Goal: Task Accomplishment & Management: Complete application form

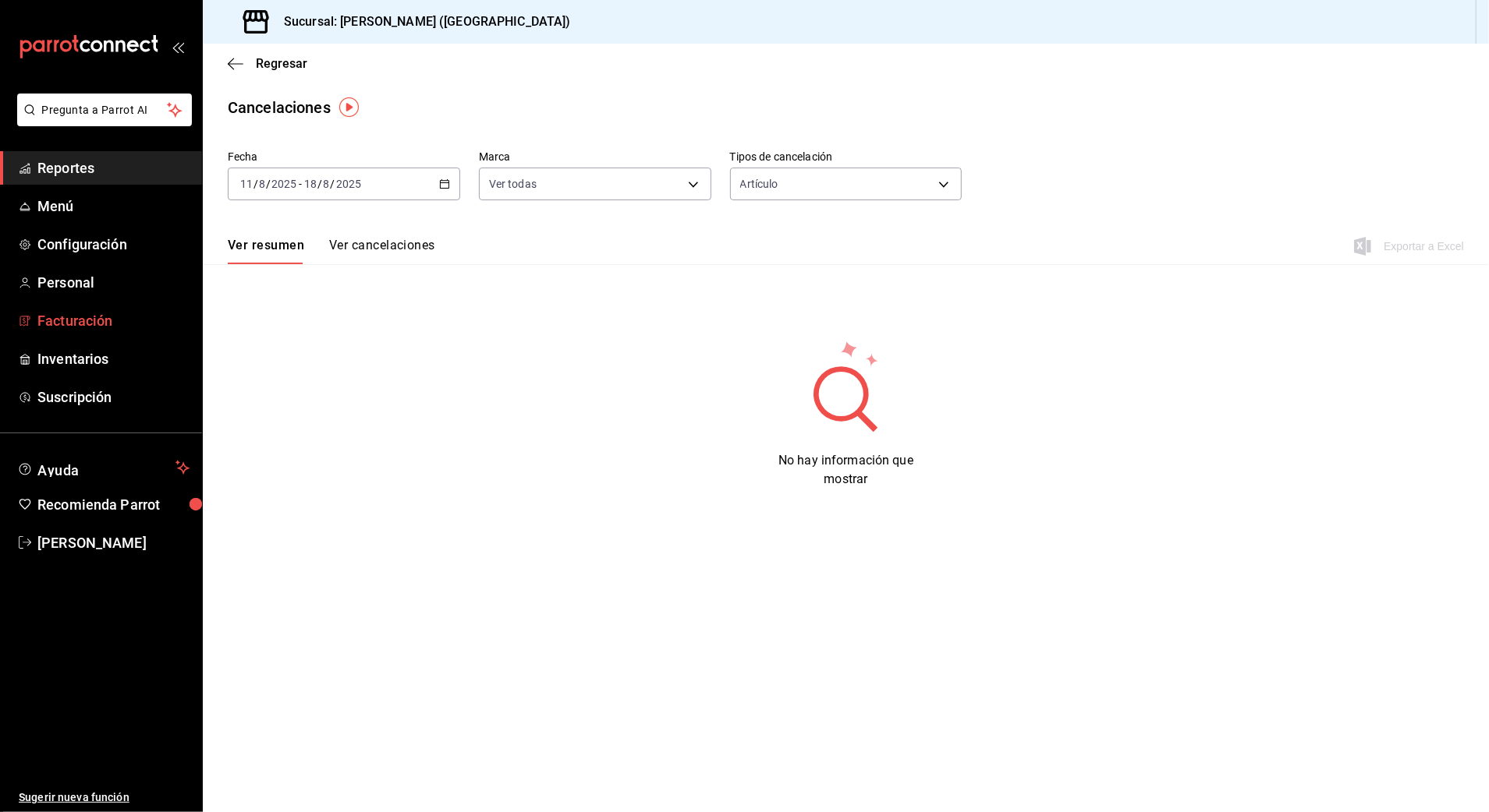
click at [63, 316] on span "Facturación" at bounding box center [113, 320] width 152 height 21
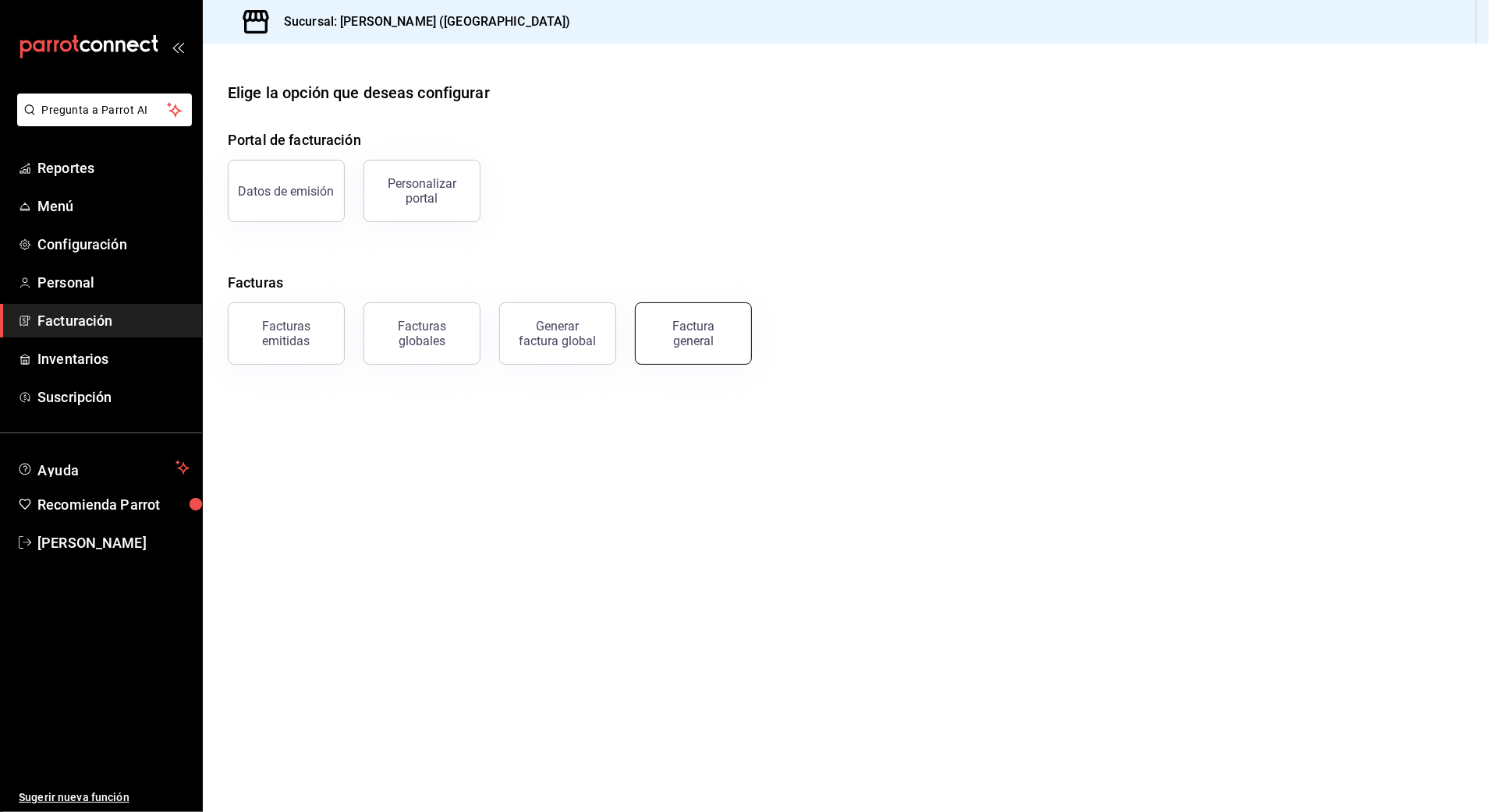
click at [709, 328] on div "Factura general" at bounding box center [693, 333] width 78 height 29
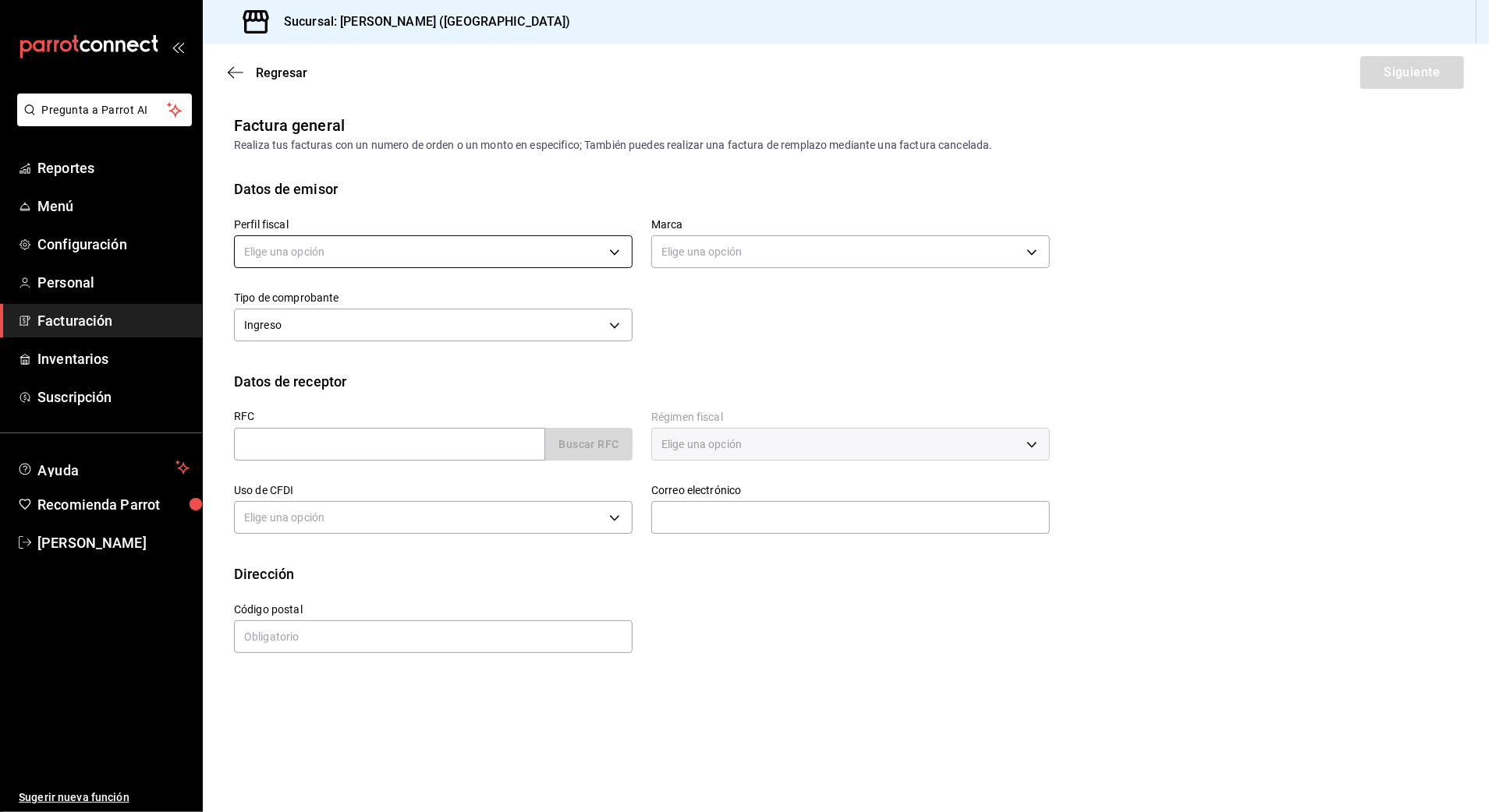
click at [363, 252] on body "Pregunta a Parrot AI Reportes Menú Configuración Personal Facturación Inventari…" at bounding box center [744, 406] width 1489 height 812
drag, startPoint x: 331, startPoint y: 329, endPoint x: 362, endPoint y: 422, distance: 98.0
click at [330, 329] on li "STRANA" at bounding box center [433, 331] width 397 height 28
type input "388baf41-a161-4082-91d8-8e4fee6b806d"
type input "97fc4076-38f4-4943-8ede-a1fde032a47c"
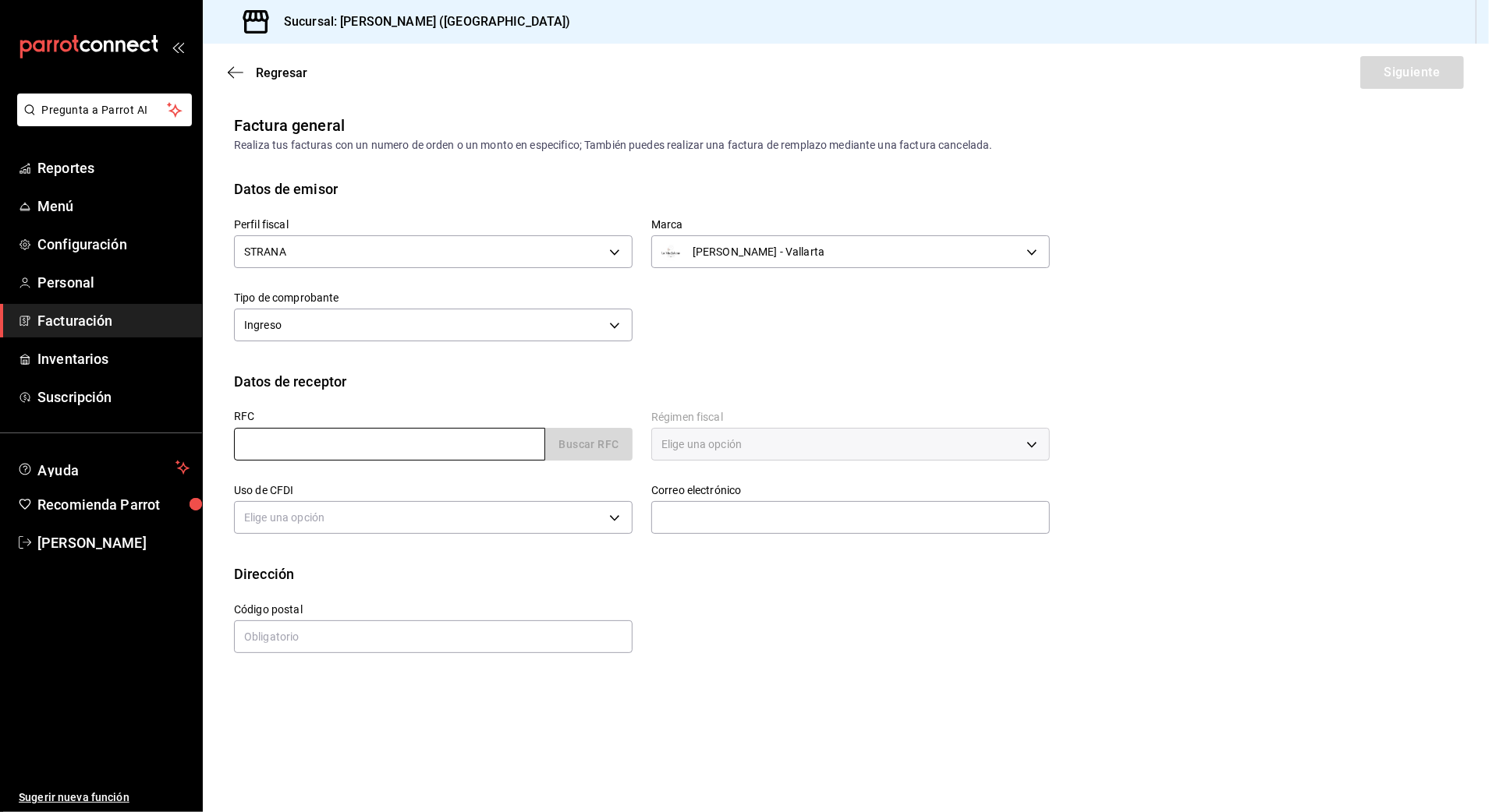
click at [343, 427] on div "RFC Buscar RFC" at bounding box center [433, 436] width 398 height 50
click at [335, 442] on input "text" at bounding box center [389, 444] width 311 height 33
type input "XAXX010101000"
type input "48333"
type input "616"
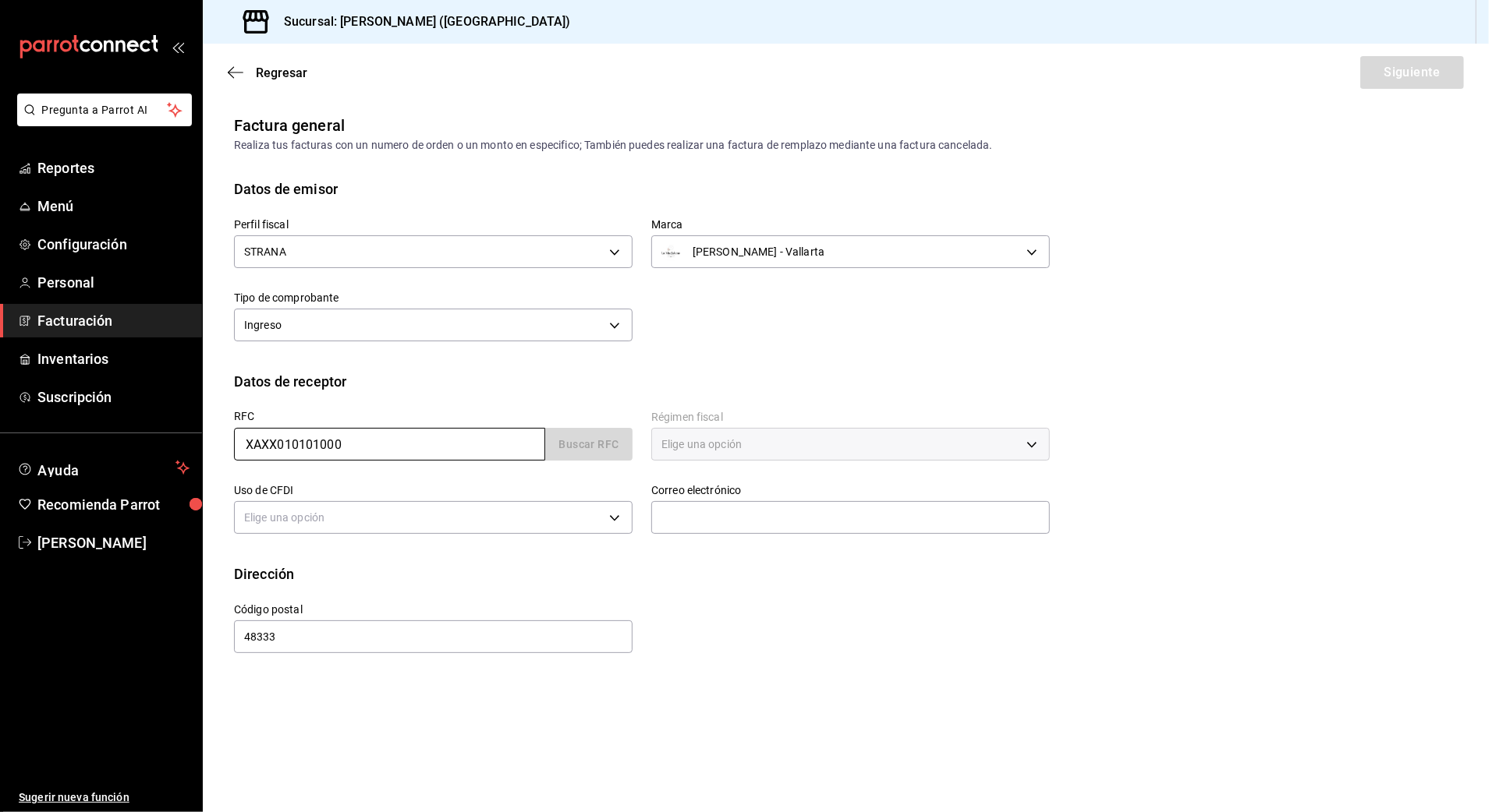
type input "S01"
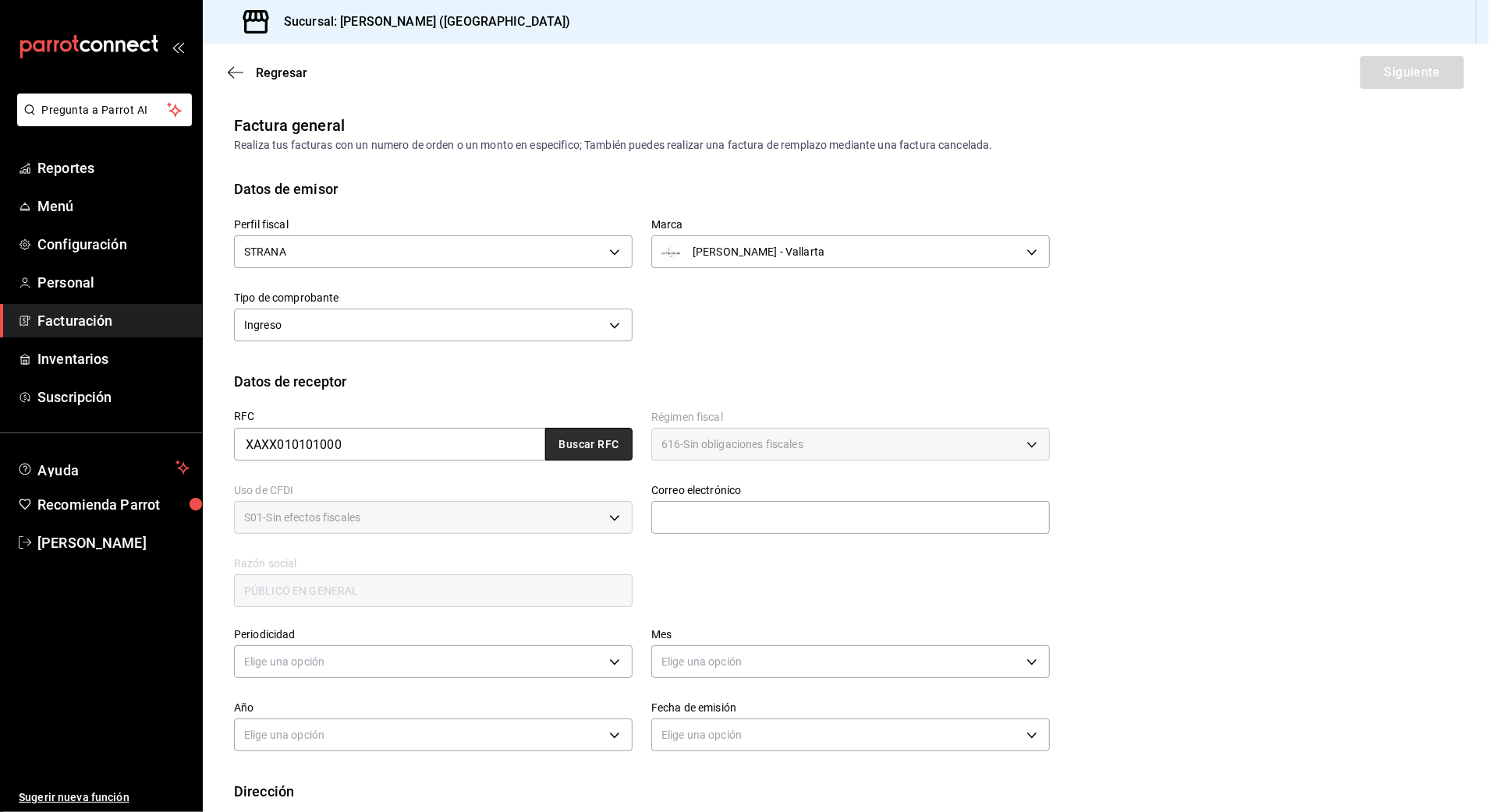
click at [593, 447] on button "Buscar RFC" at bounding box center [589, 444] width 87 height 33
type input "[EMAIL_ADDRESS][DOMAIN_NAME]"
click at [715, 516] on input "[EMAIL_ADDRESS][DOMAIN_NAME]" at bounding box center [850, 517] width 398 height 33
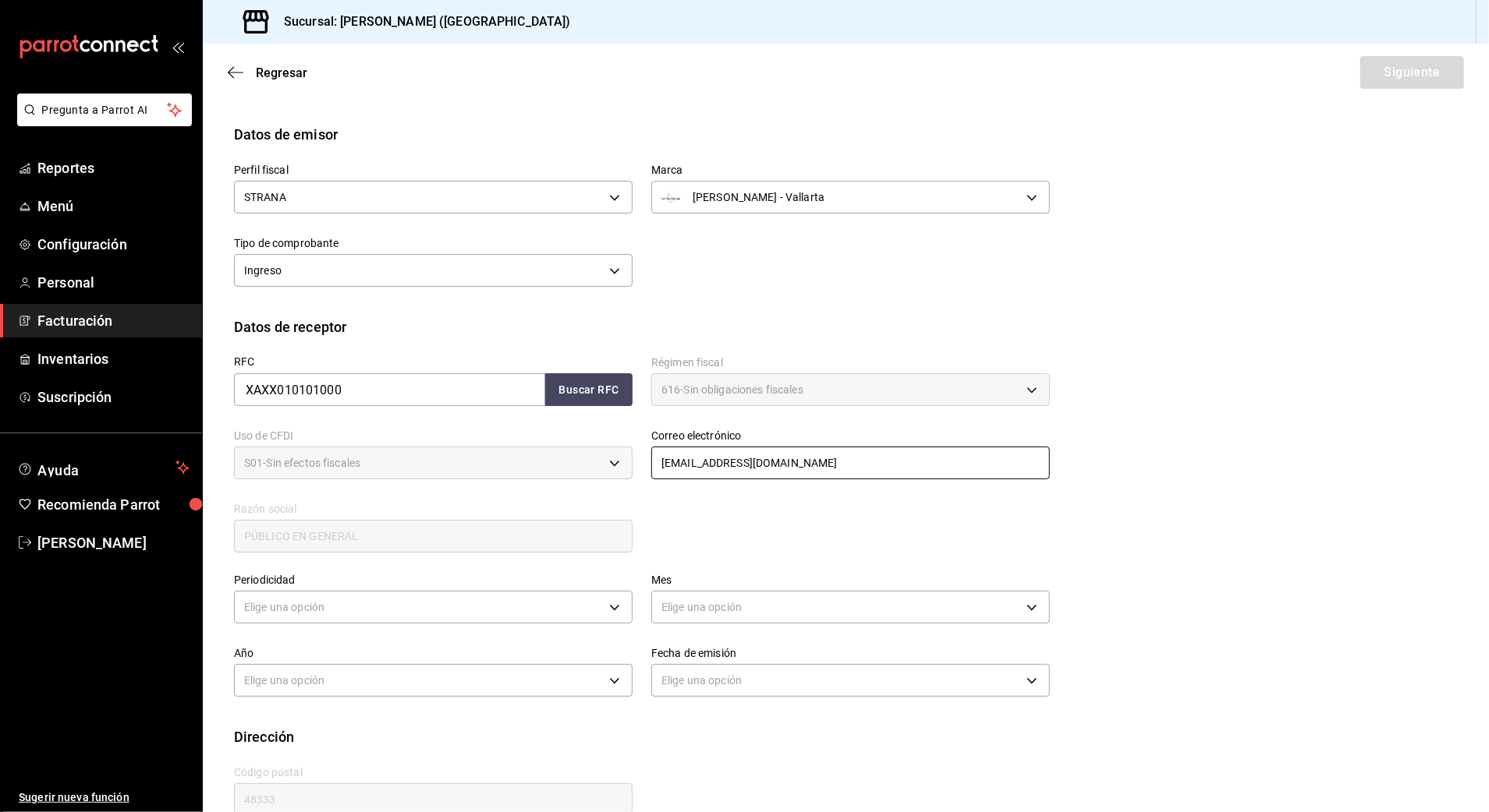
scroll to position [85, 0]
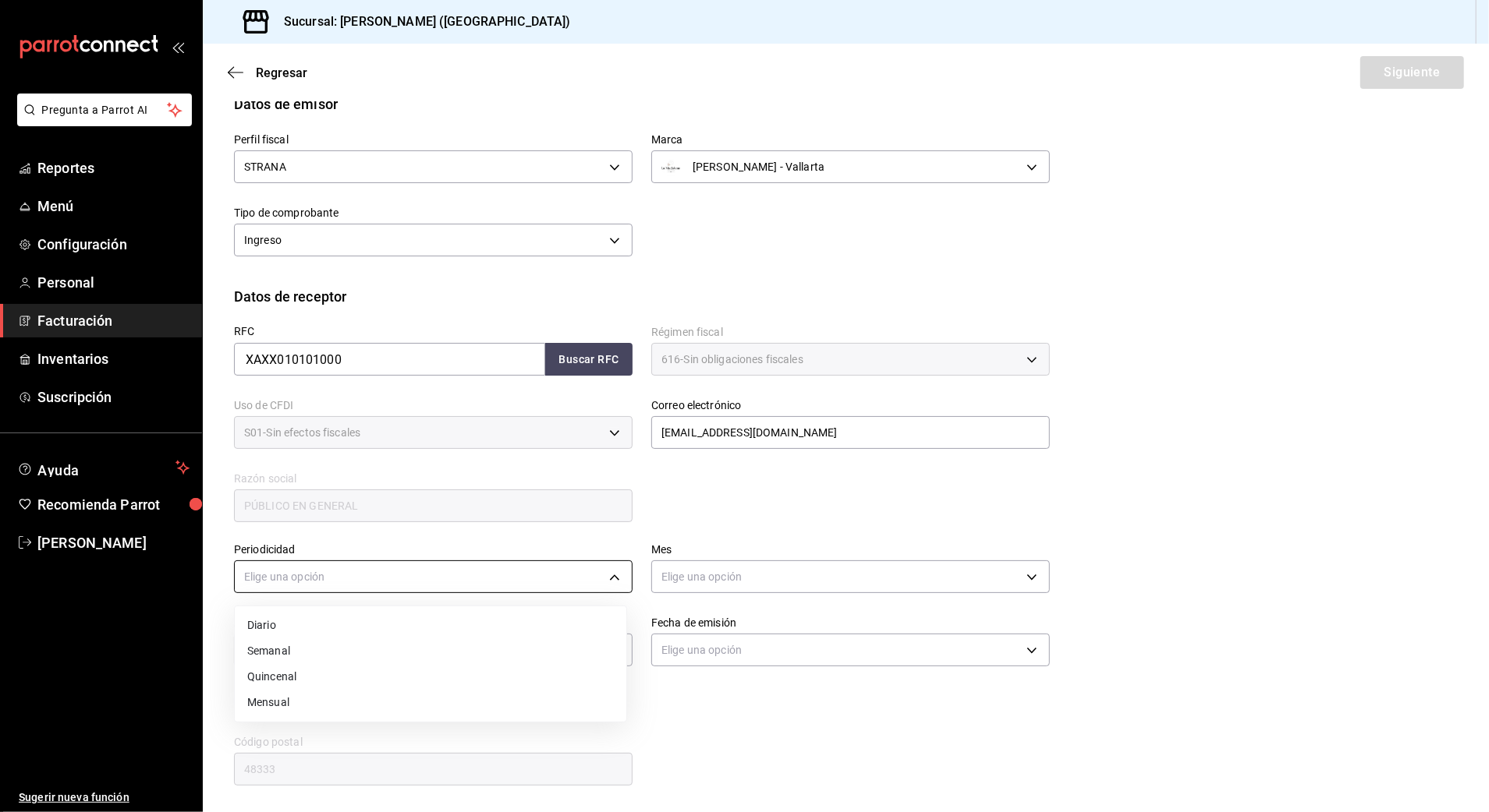
click at [407, 577] on body "Pregunta a Parrot AI Reportes Menú Configuración Personal Facturación Inventari…" at bounding box center [744, 406] width 1489 height 812
click at [287, 624] on li "Diario" at bounding box center [430, 625] width 392 height 26
type input "DAILY"
click at [772, 575] on body "Pregunta a Parrot AI Reportes Menú Configuración Personal Facturación Inventari…" at bounding box center [744, 406] width 1489 height 812
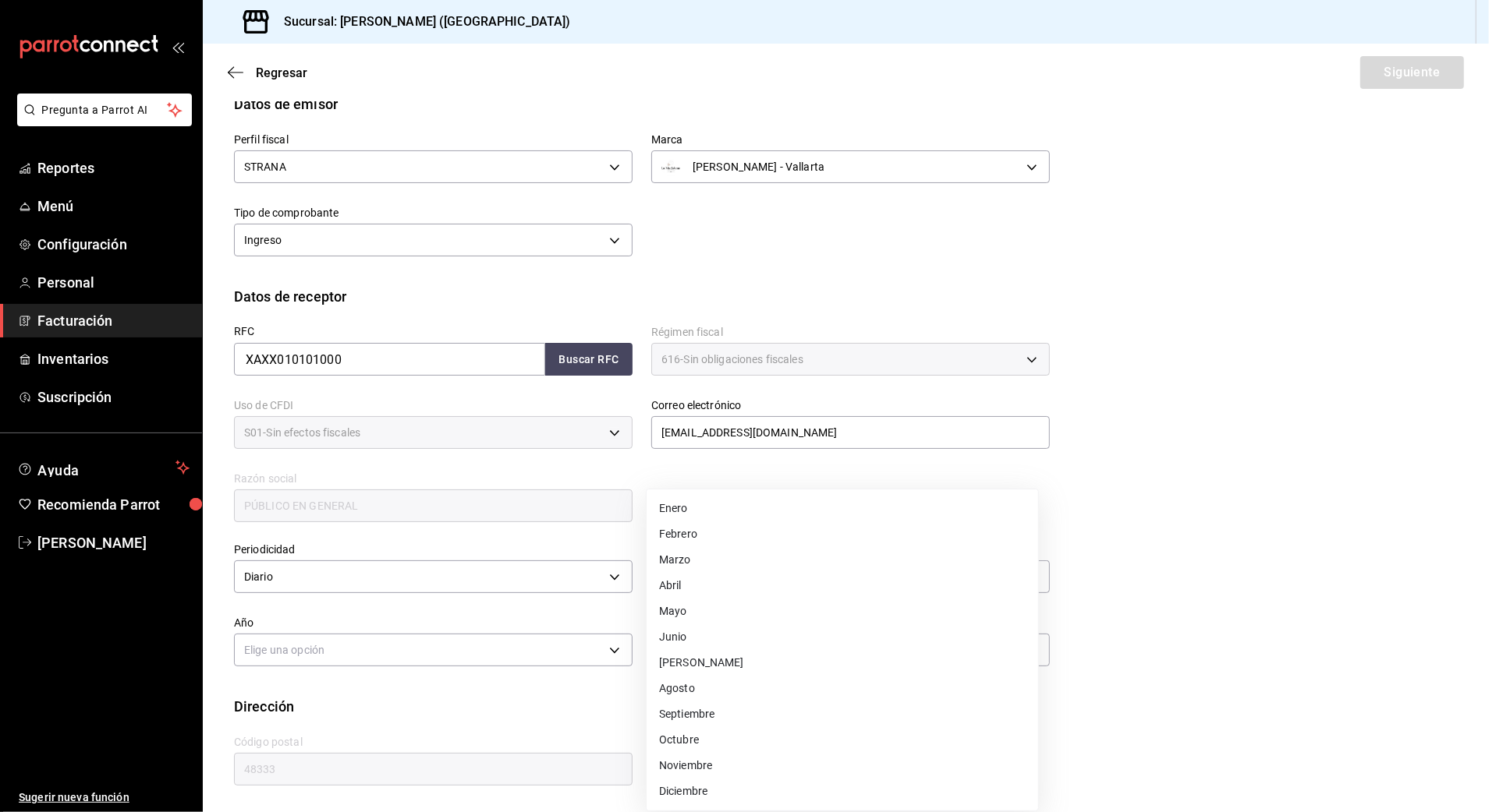
click at [696, 687] on li "Agosto" at bounding box center [842, 688] width 392 height 26
type input "8"
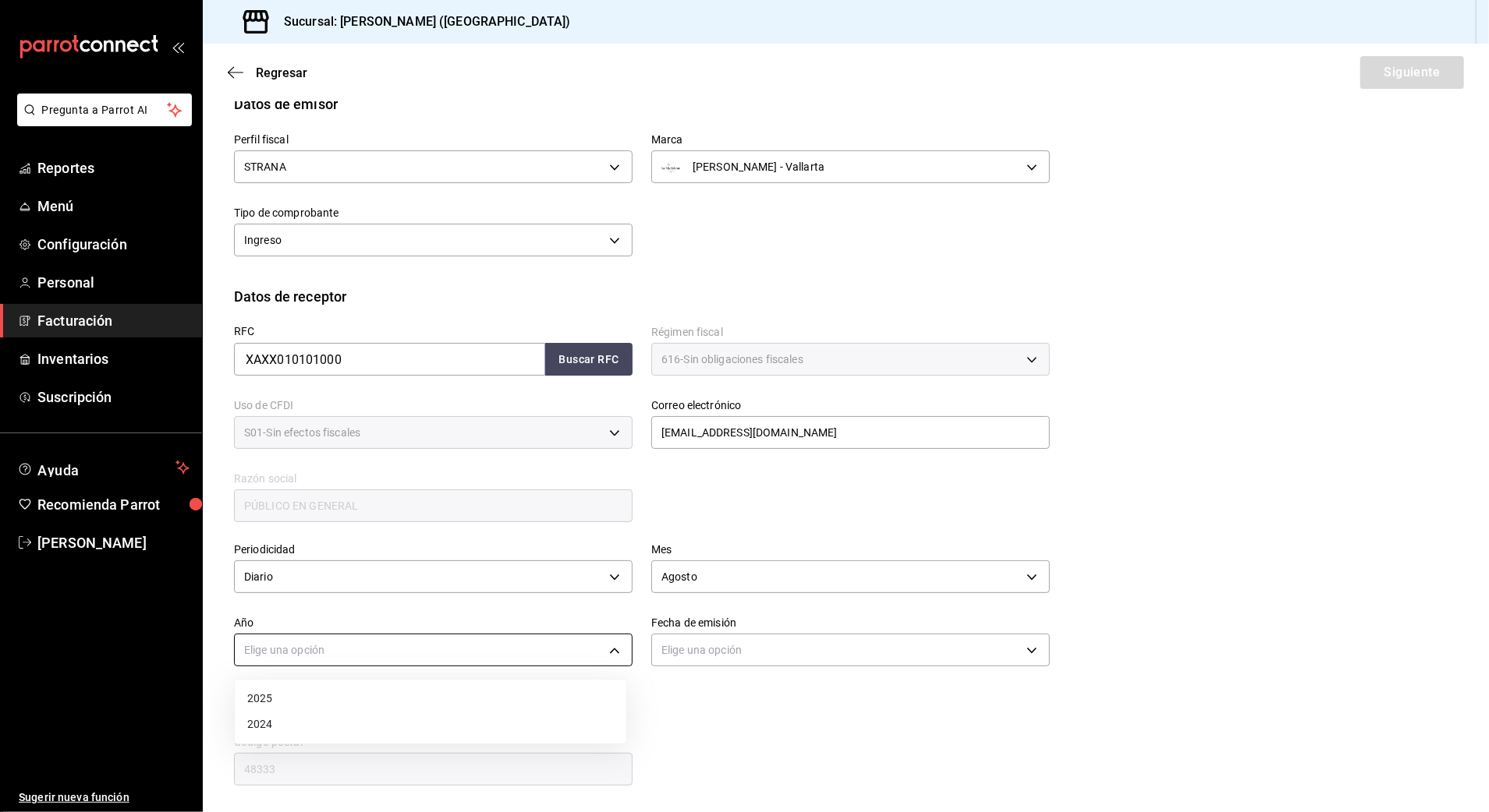
click at [390, 650] on body "Pregunta a Parrot AI Reportes Menú Configuración Personal Facturación Inventari…" at bounding box center [744, 406] width 1489 height 812
click at [267, 692] on li "2025" at bounding box center [430, 699] width 392 height 26
type input "2025"
click at [745, 649] on body "Pregunta a Parrot AI Reportes Menú Configuración Personal Facturación Inventari…" at bounding box center [744, 406] width 1489 height 812
click at [693, 708] on li "Hoy" at bounding box center [842, 699] width 392 height 26
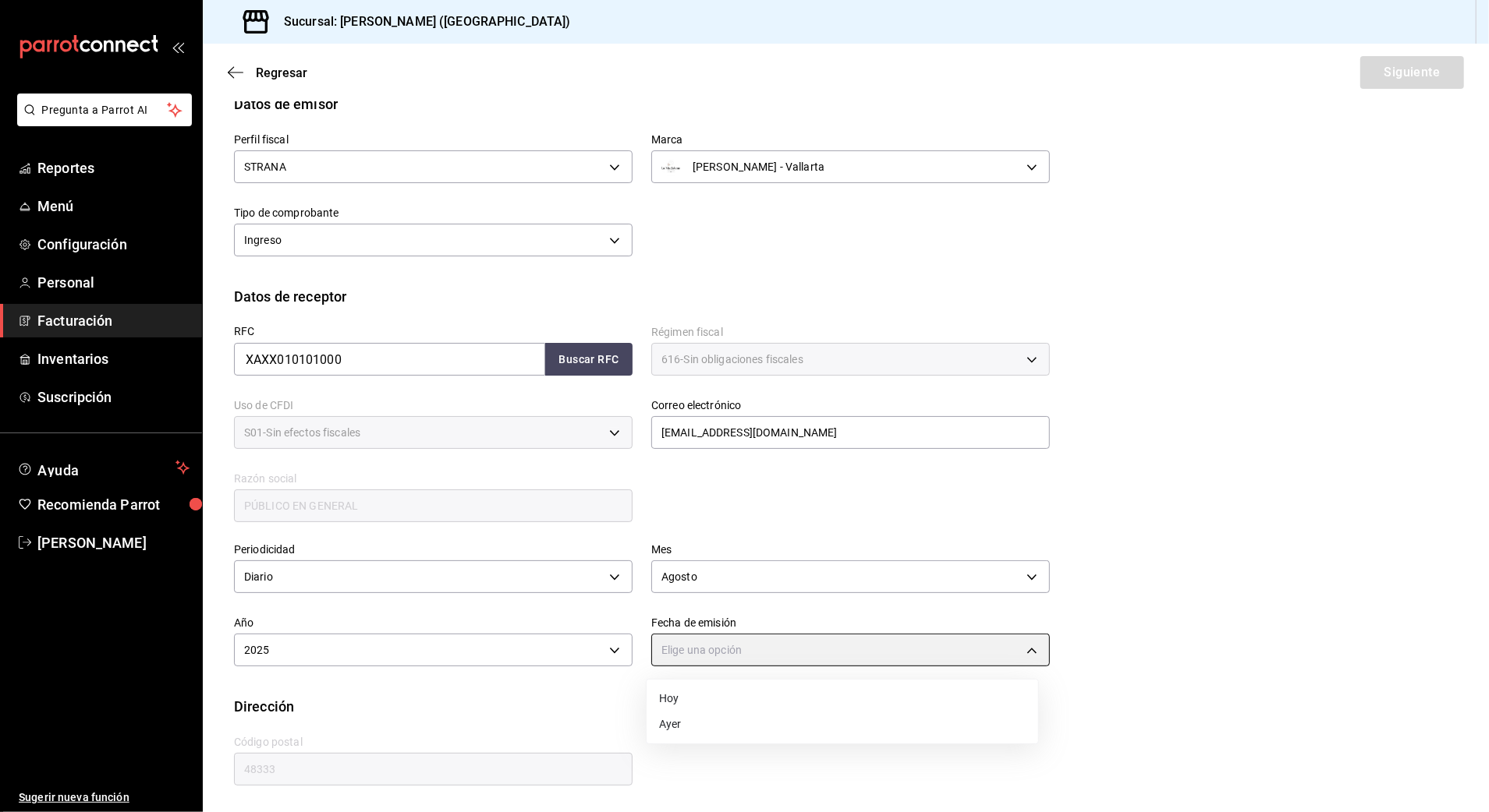
type input "[DATE]"
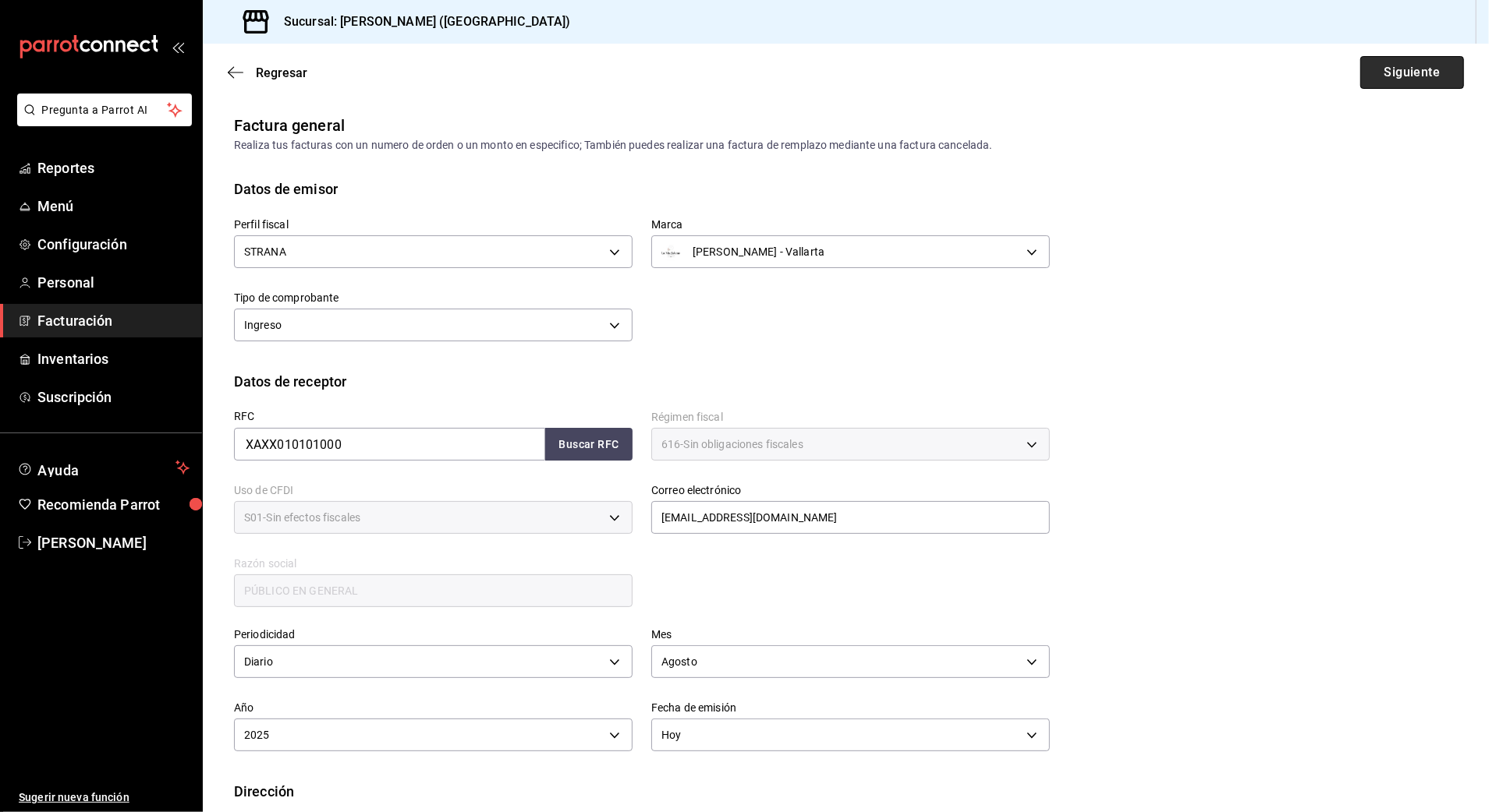
click at [1387, 70] on button "Siguiente" at bounding box center [1412, 72] width 104 height 33
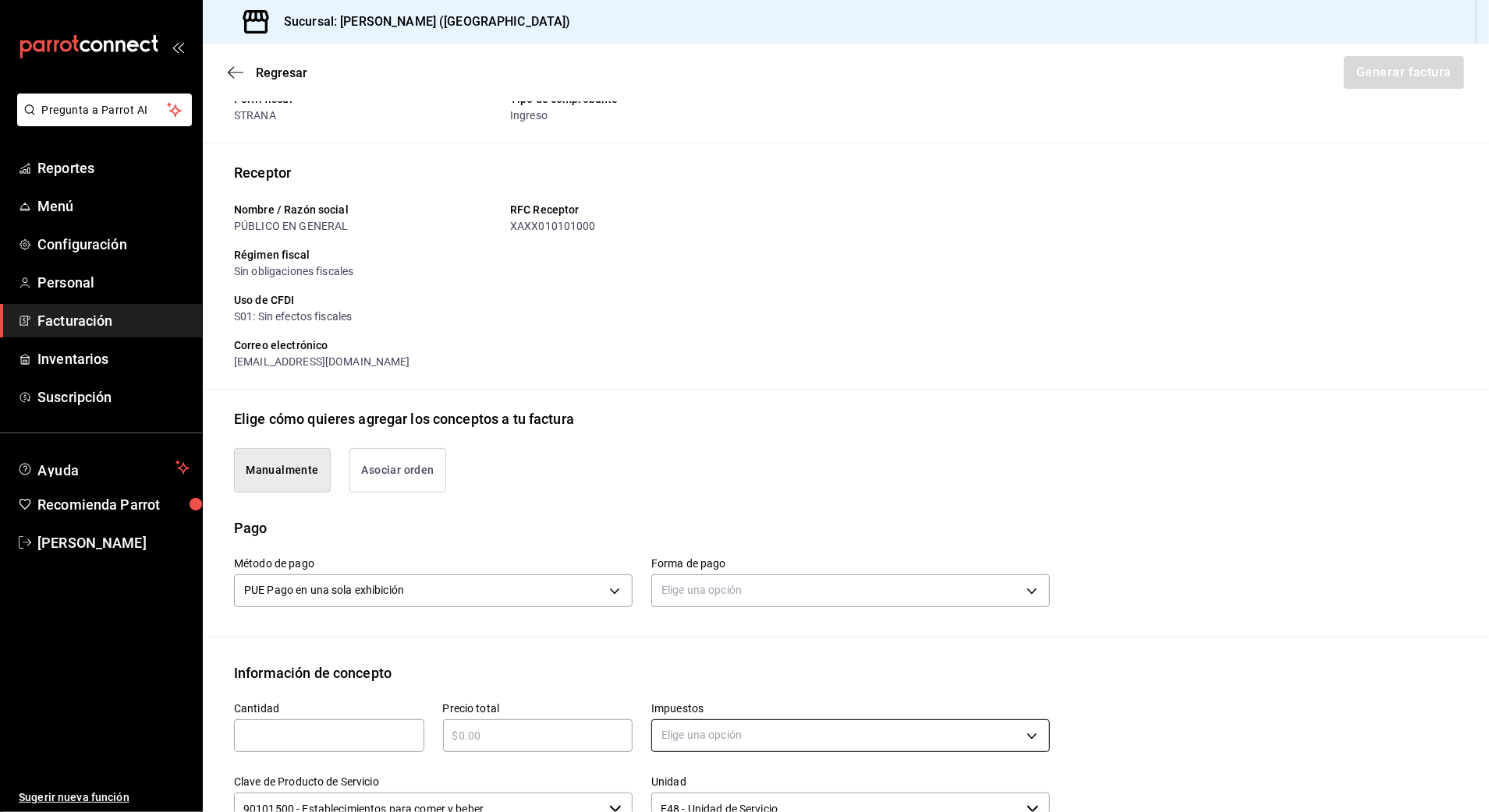
scroll to position [312, 0]
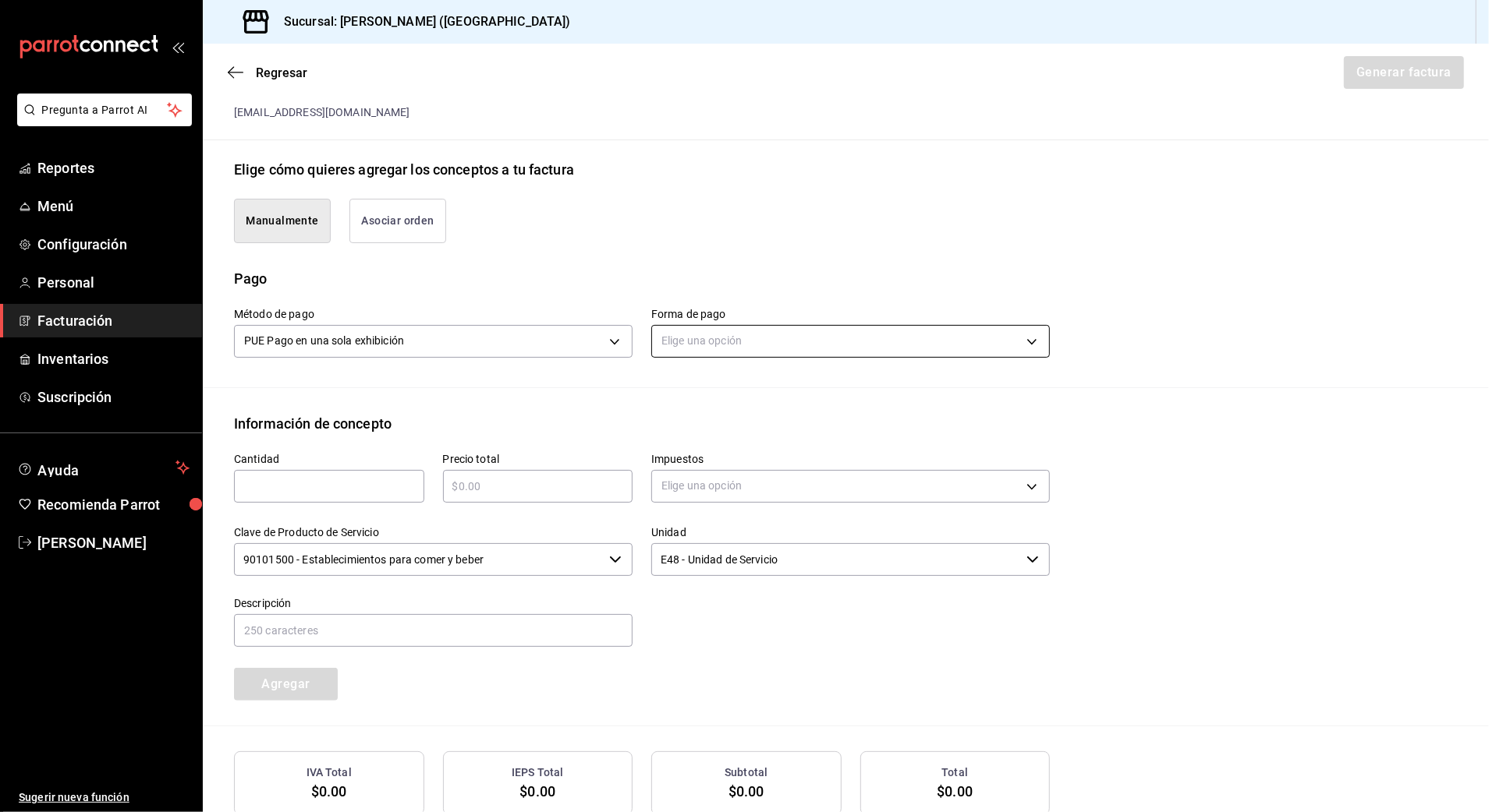
click at [784, 338] on body "Pregunta a Parrot AI Reportes Menú Configuración Personal Facturación Inventari…" at bounding box center [744, 406] width 1489 height 812
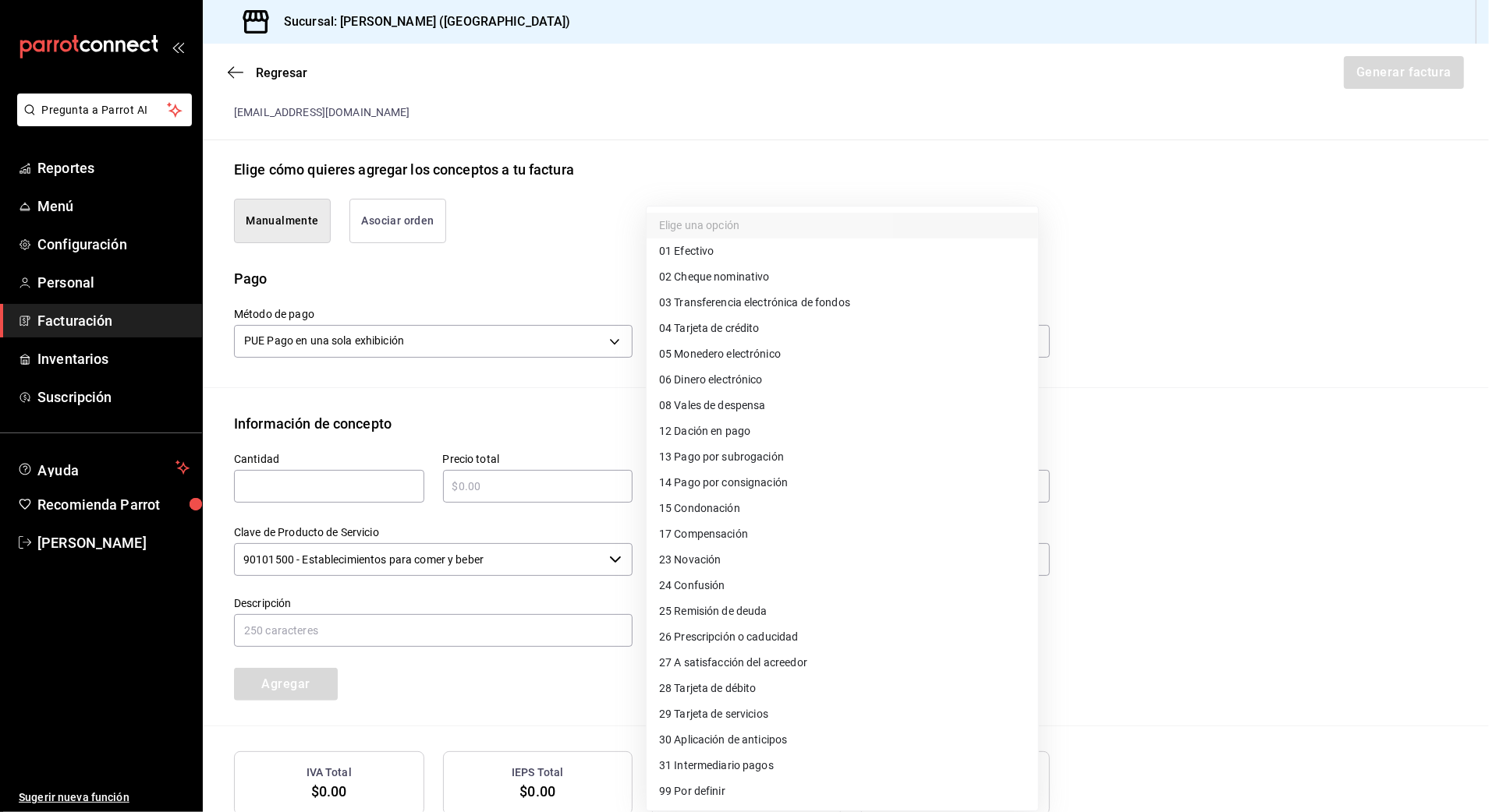
click at [746, 330] on span "04 Tarjeta de crédito" at bounding box center [709, 328] width 101 height 17
type input "04"
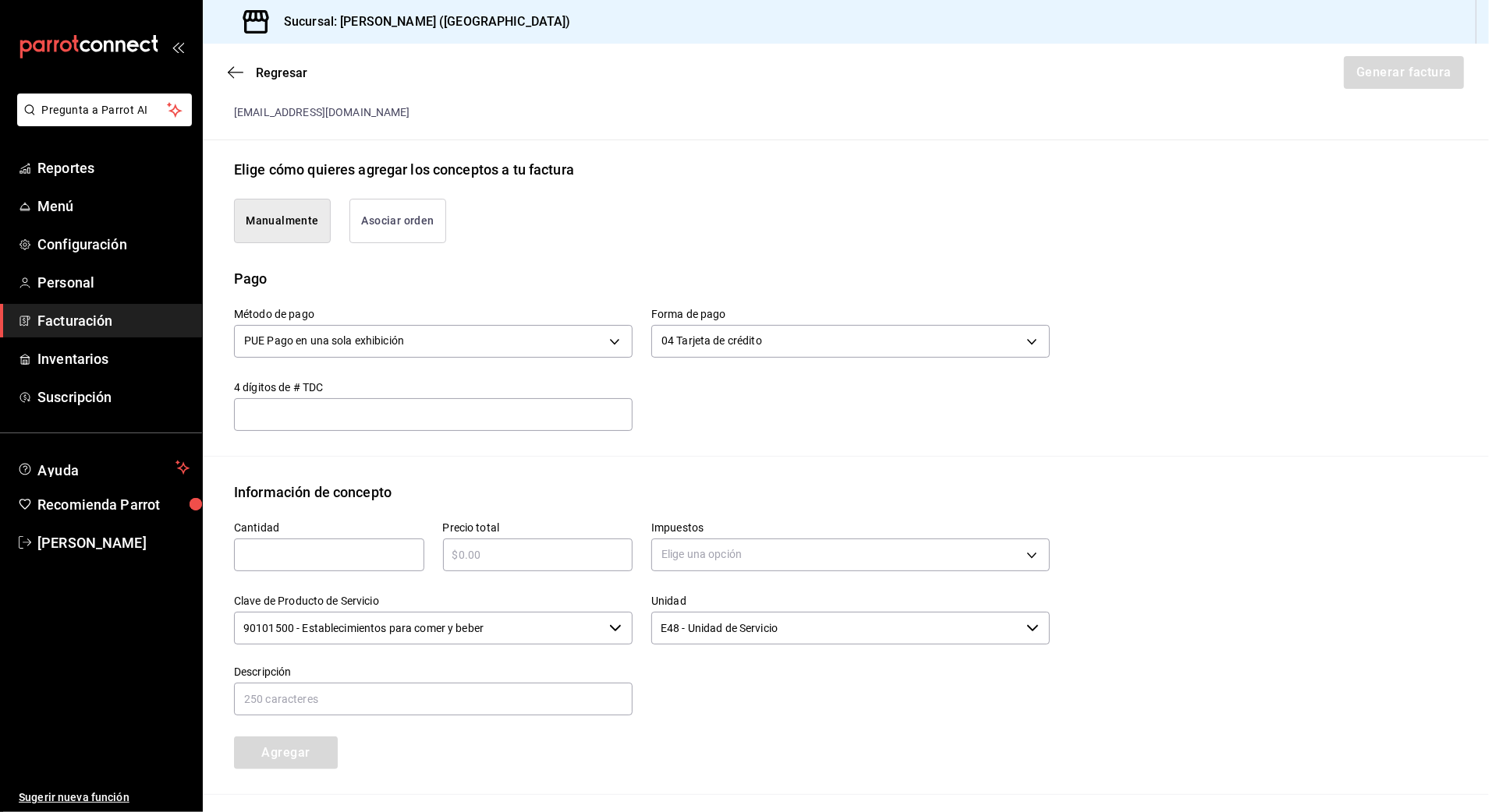
click at [322, 567] on div "​" at bounding box center [329, 555] width 190 height 33
type input "1"
type input "$118209.85"
click at [702, 546] on body "Pregunta a Parrot AI Reportes Menú Configuración Personal Facturación Inventari…" at bounding box center [744, 406] width 1489 height 812
click at [706, 680] on li "IVA 16%" at bounding box center [842, 681] width 392 height 26
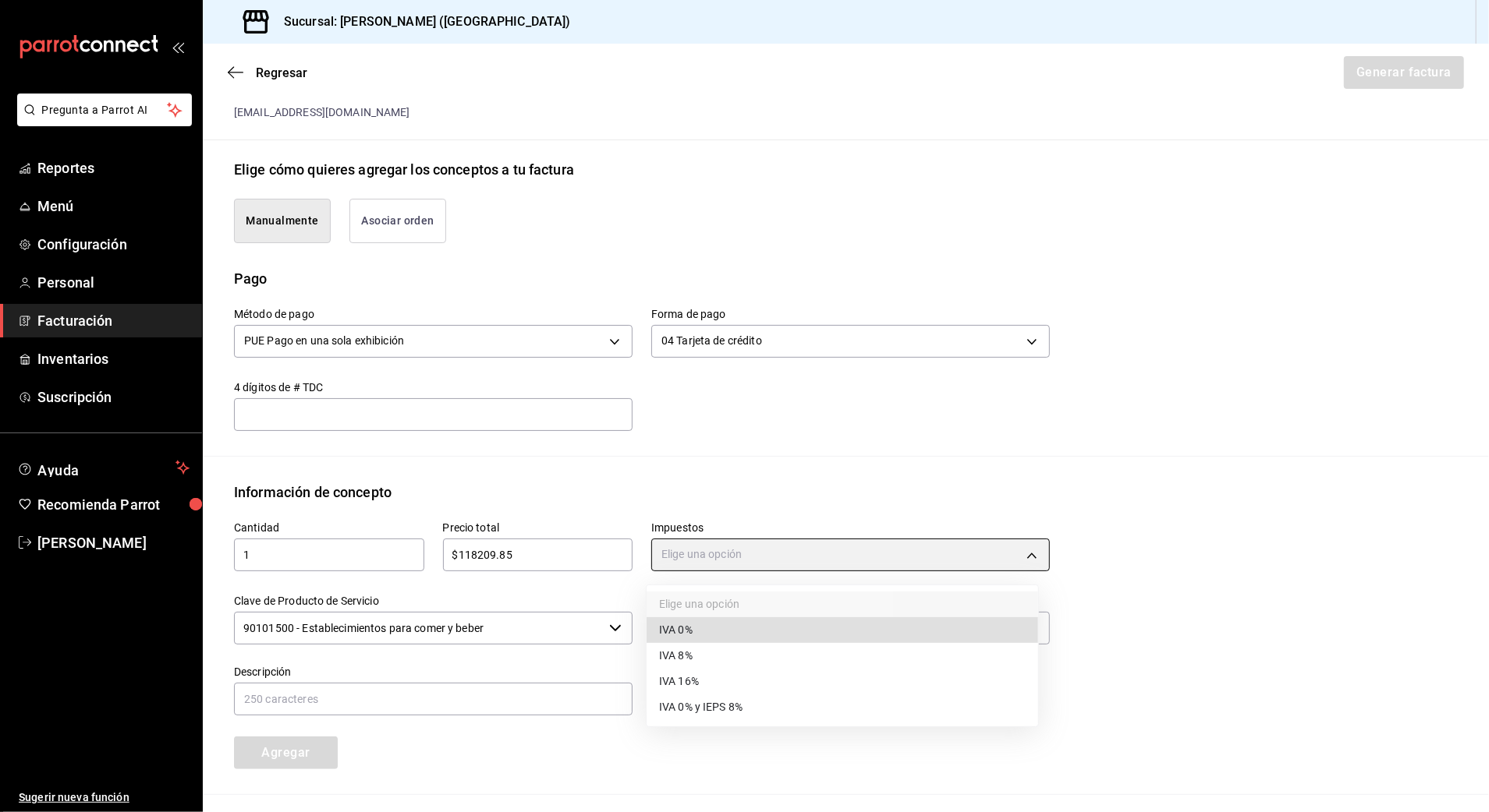
type input "IVA_16"
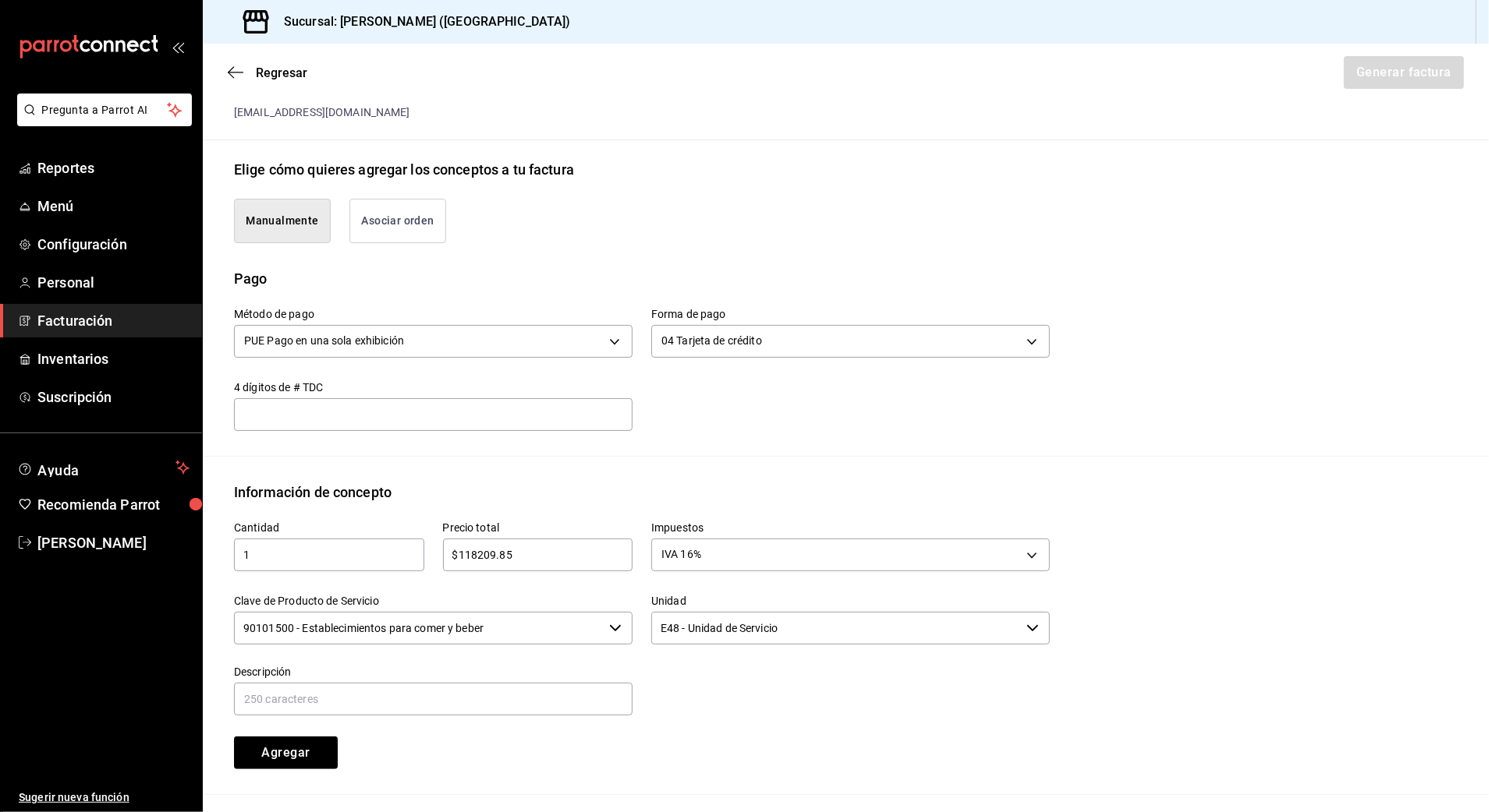
click at [542, 633] on input "90101500 - Establecimientos para comer y beber" at bounding box center [418, 628] width 369 height 33
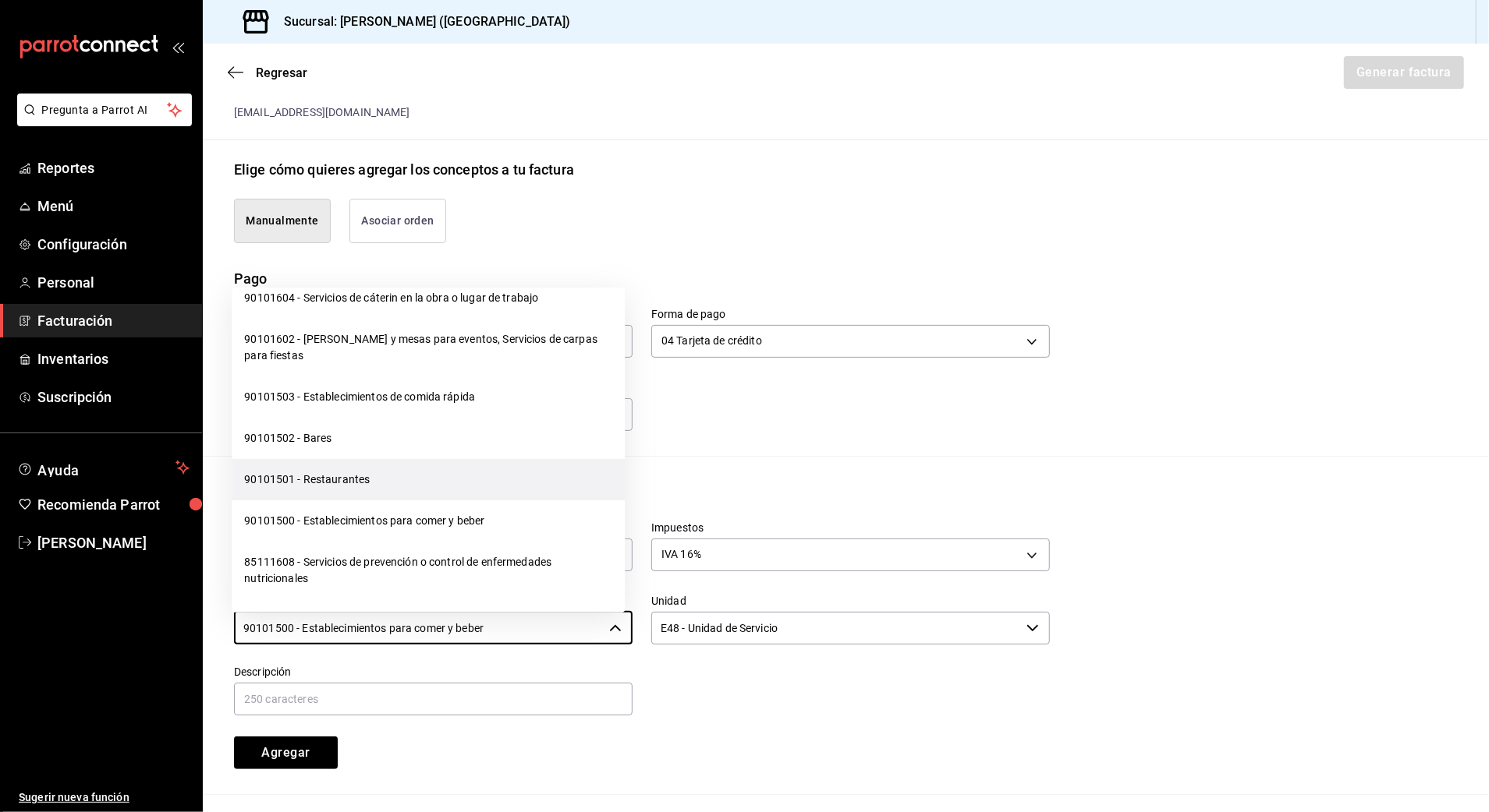
click at [338, 474] on li "90101501 - Restaurantes" at bounding box center [428, 479] width 393 height 41
type input "90101501 - Restaurantes"
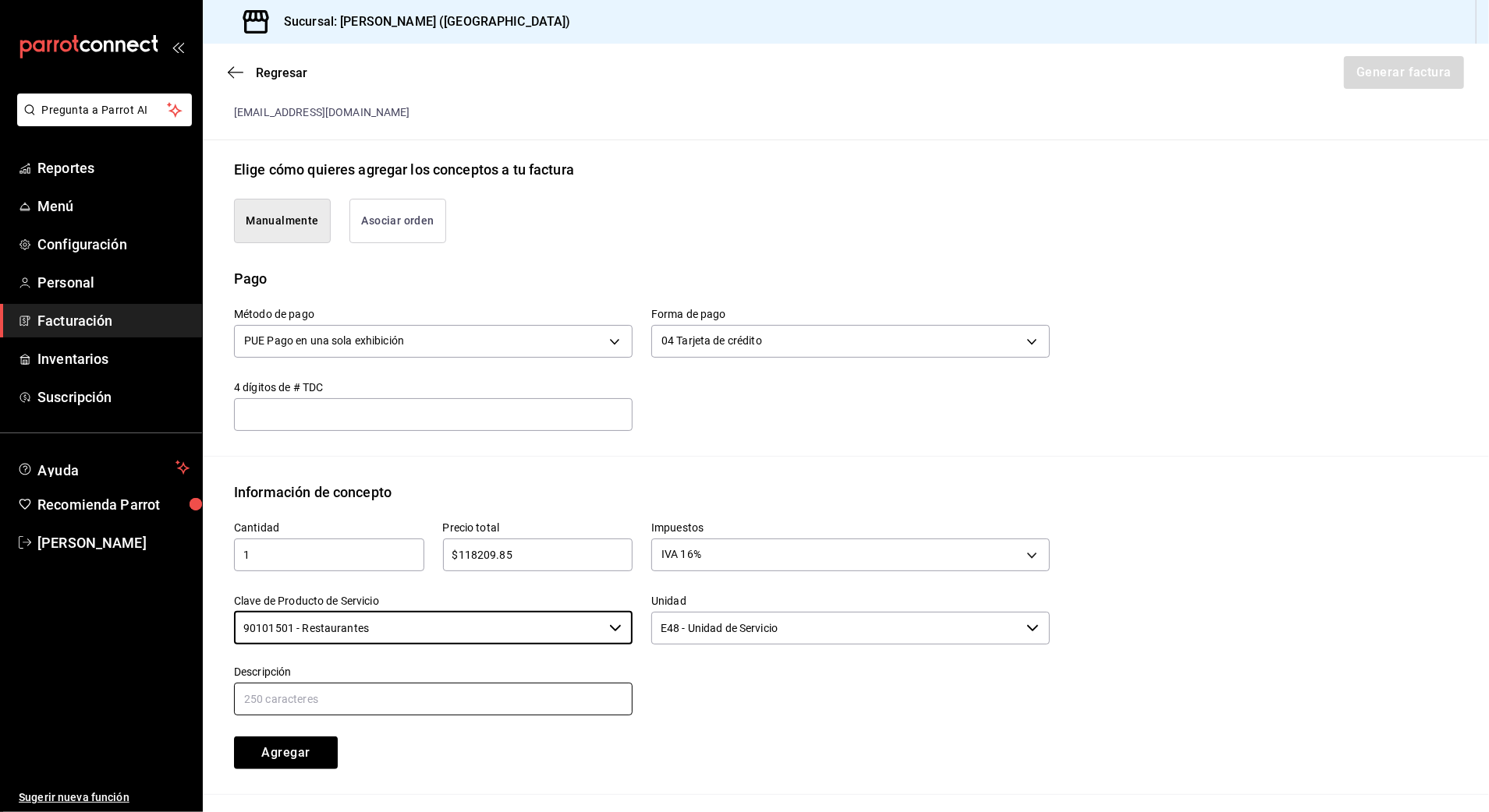
click at [348, 703] on input "text" at bounding box center [433, 699] width 398 height 33
drag, startPoint x: 484, startPoint y: 701, endPoint x: 231, endPoint y: 709, distance: 253.1
click at [231, 709] on div "Descripción CONSUMO DE ALIMENTOS Y BEBIDAS" at bounding box center [424, 682] width 418 height 71
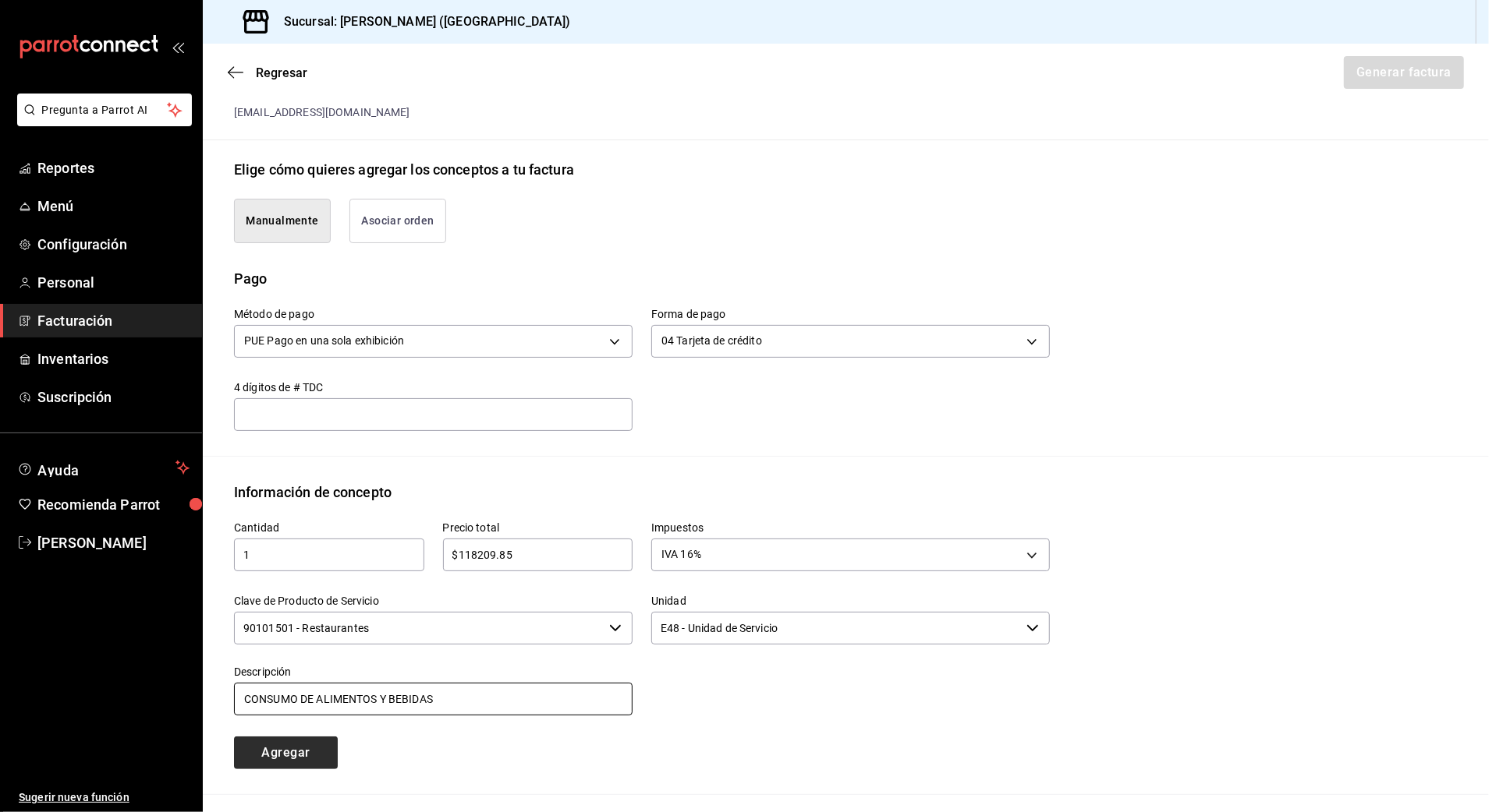
type input "CONSUMO DE ALIMENTOS Y BEBIDAS"
click at [312, 755] on button "Agregar" at bounding box center [286, 753] width 104 height 33
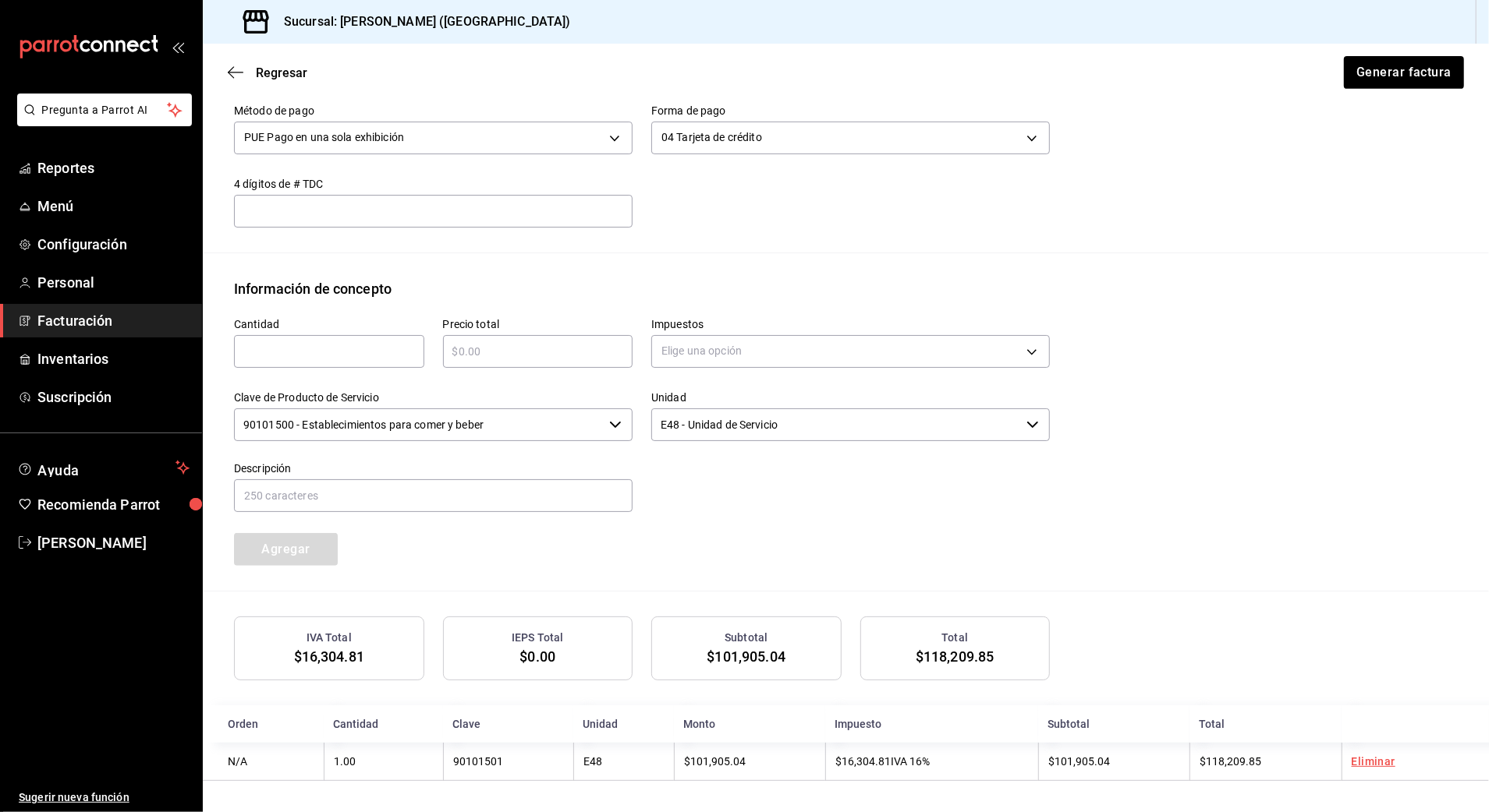
scroll to position [519, 0]
click at [296, 353] on input "text" at bounding box center [329, 351] width 190 height 18
type input "1"
type input "$67240"
click at [706, 347] on body "Pregunta a Parrot AI Reportes Menú Configuración Personal Facturación Inventari…" at bounding box center [744, 406] width 1489 height 812
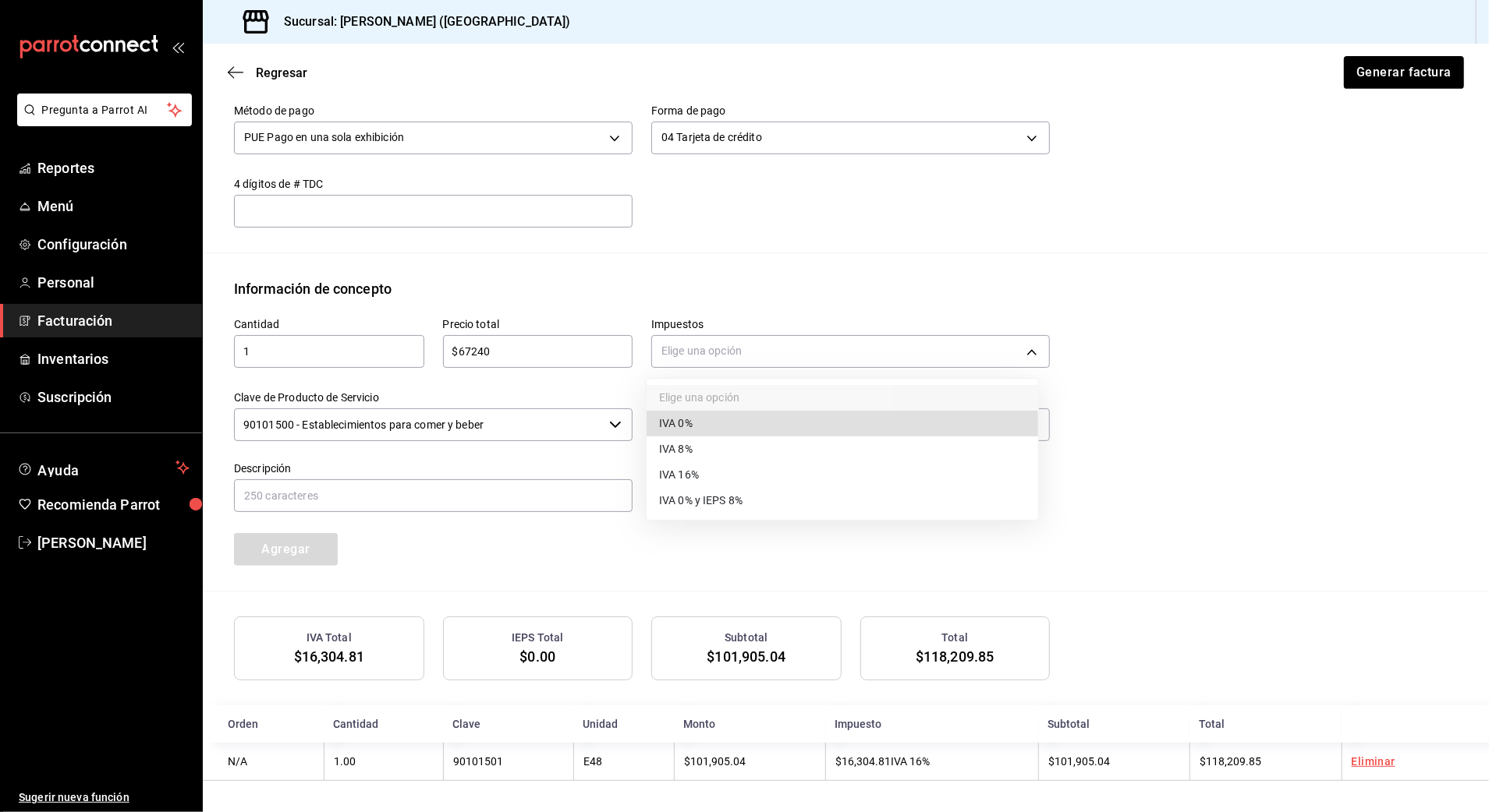
click at [691, 418] on span "IVA 0%" at bounding box center [676, 424] width 34 height 17
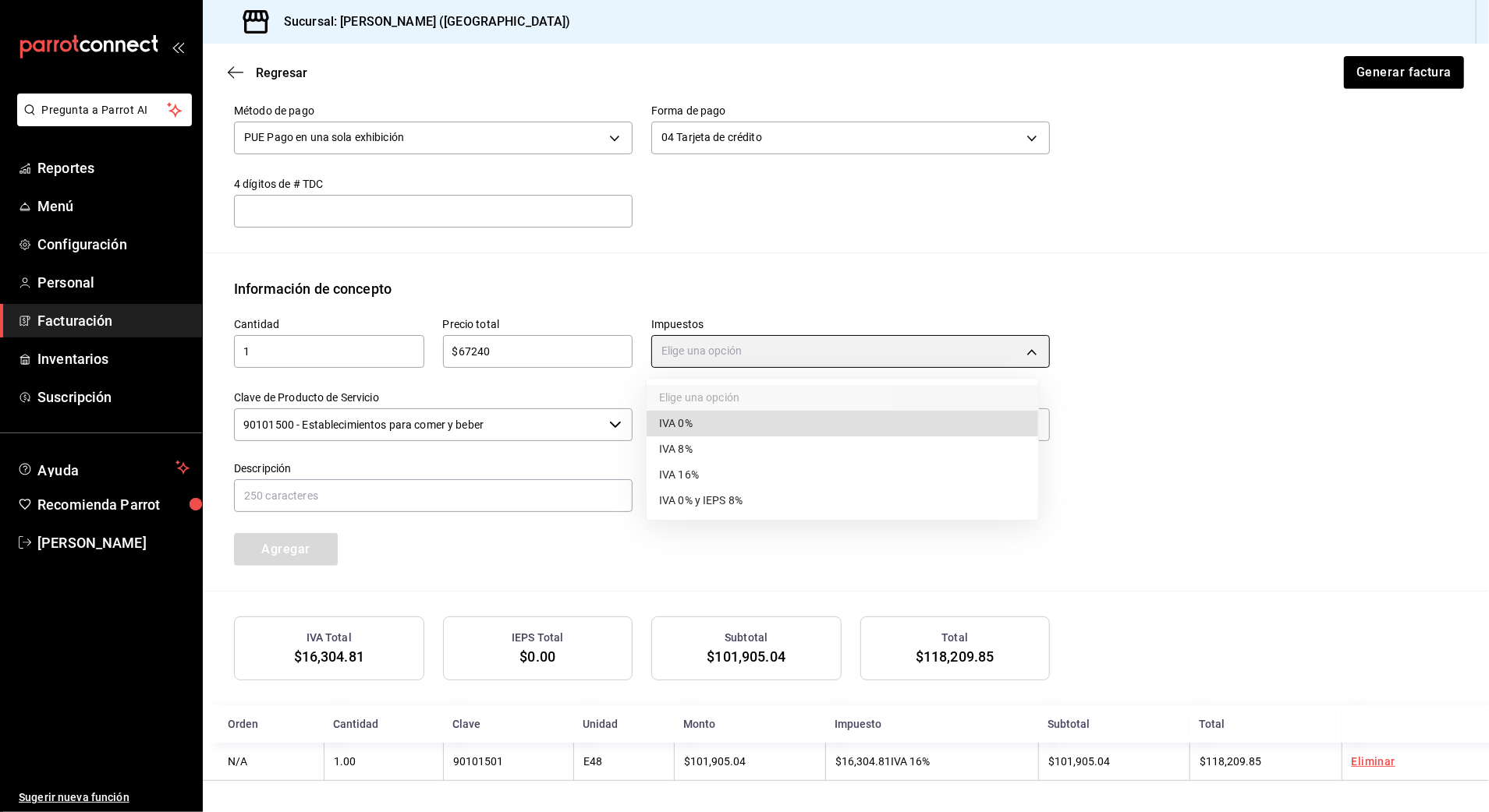
type input "IVA_0"
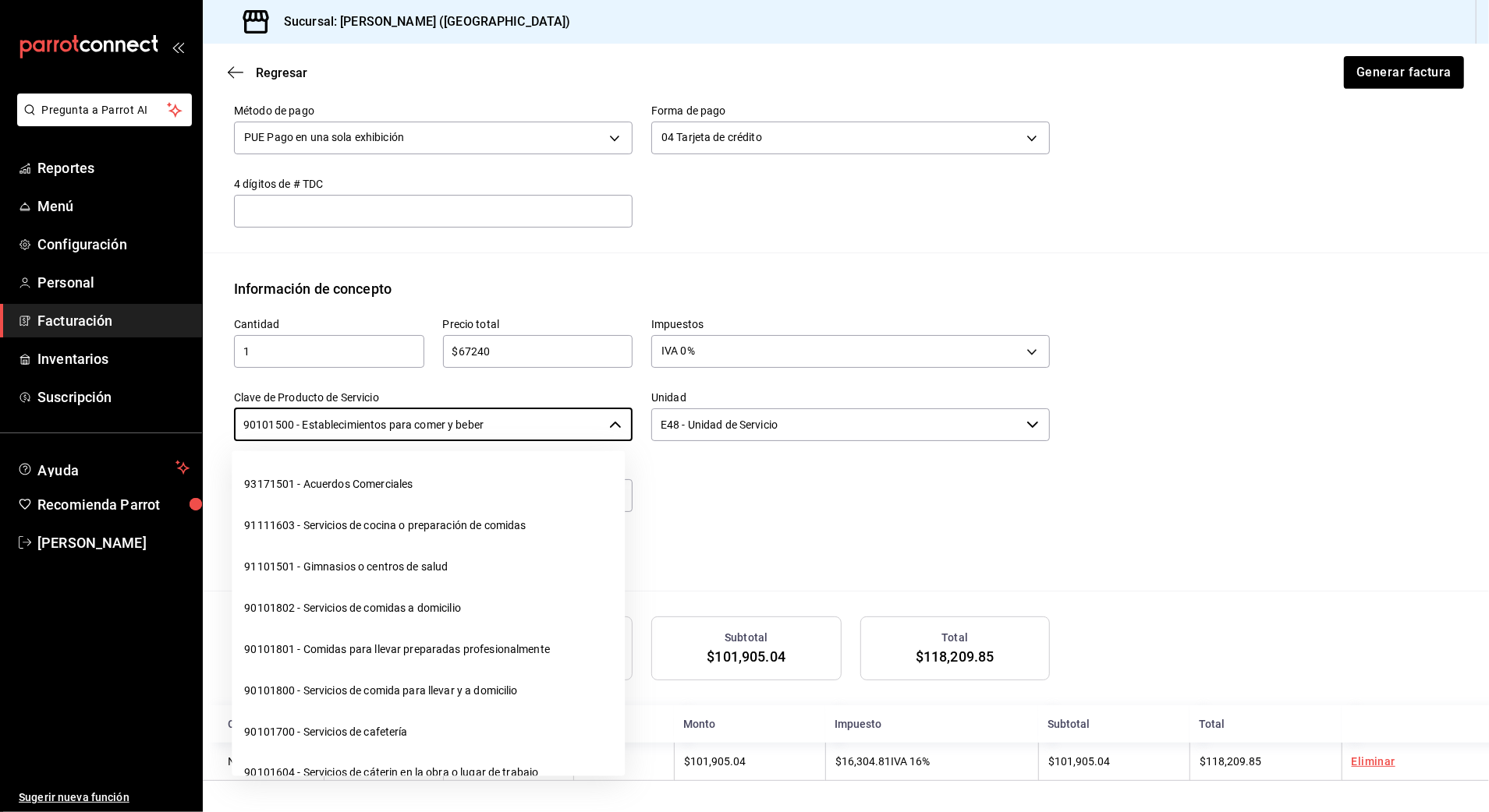
drag, startPoint x: 521, startPoint y: 416, endPoint x: 11, endPoint y: 424, distance: 510.1
click at [11, 424] on div "Pregunta a Parrot AI Reportes Menú Configuración Personal Facturación Inventari…" at bounding box center [744, 406] width 1489 height 812
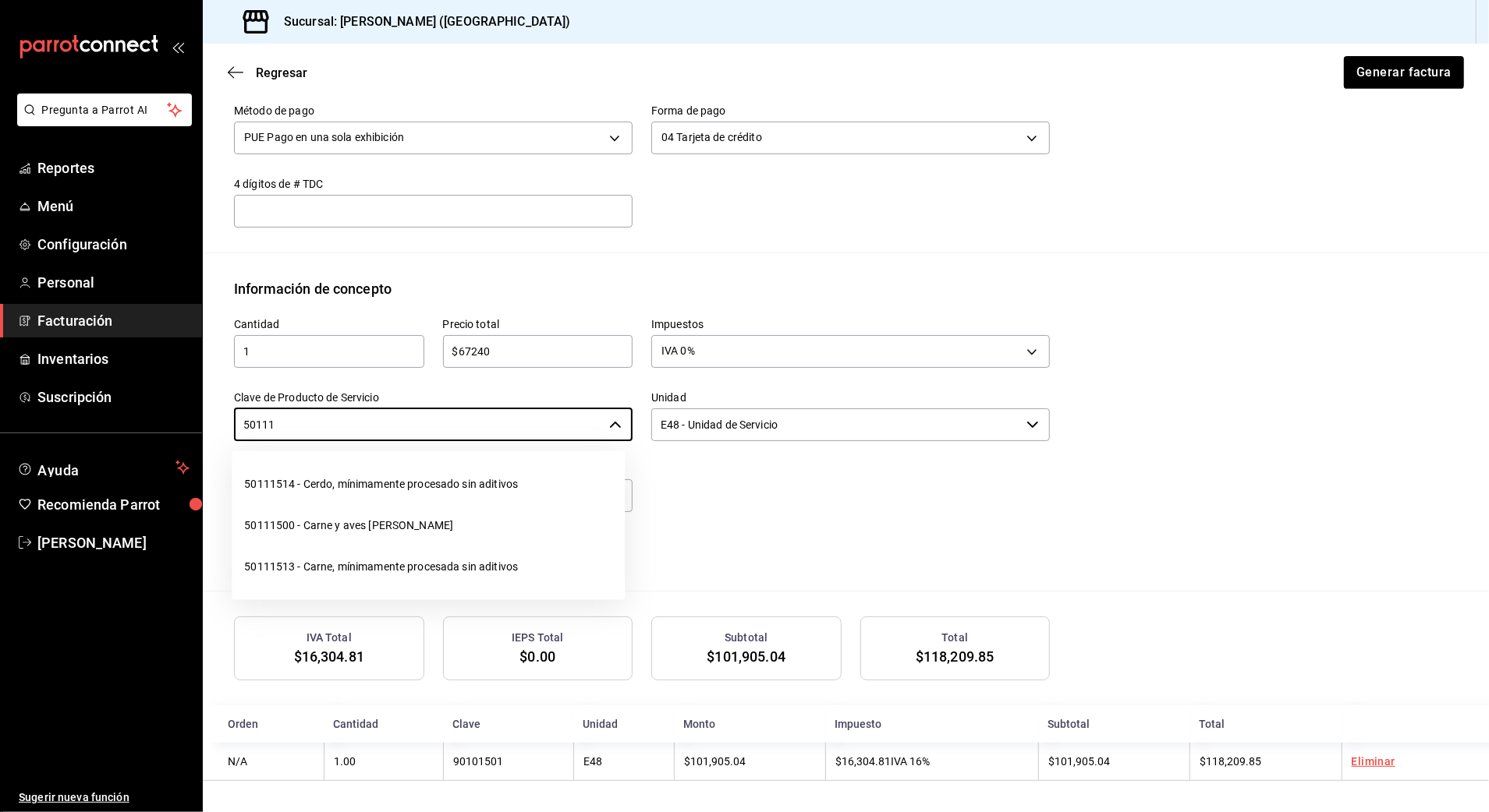
click at [360, 572] on li "50111513 - Carne, mínimamente procesada sin aditivos" at bounding box center [428, 566] width 393 height 41
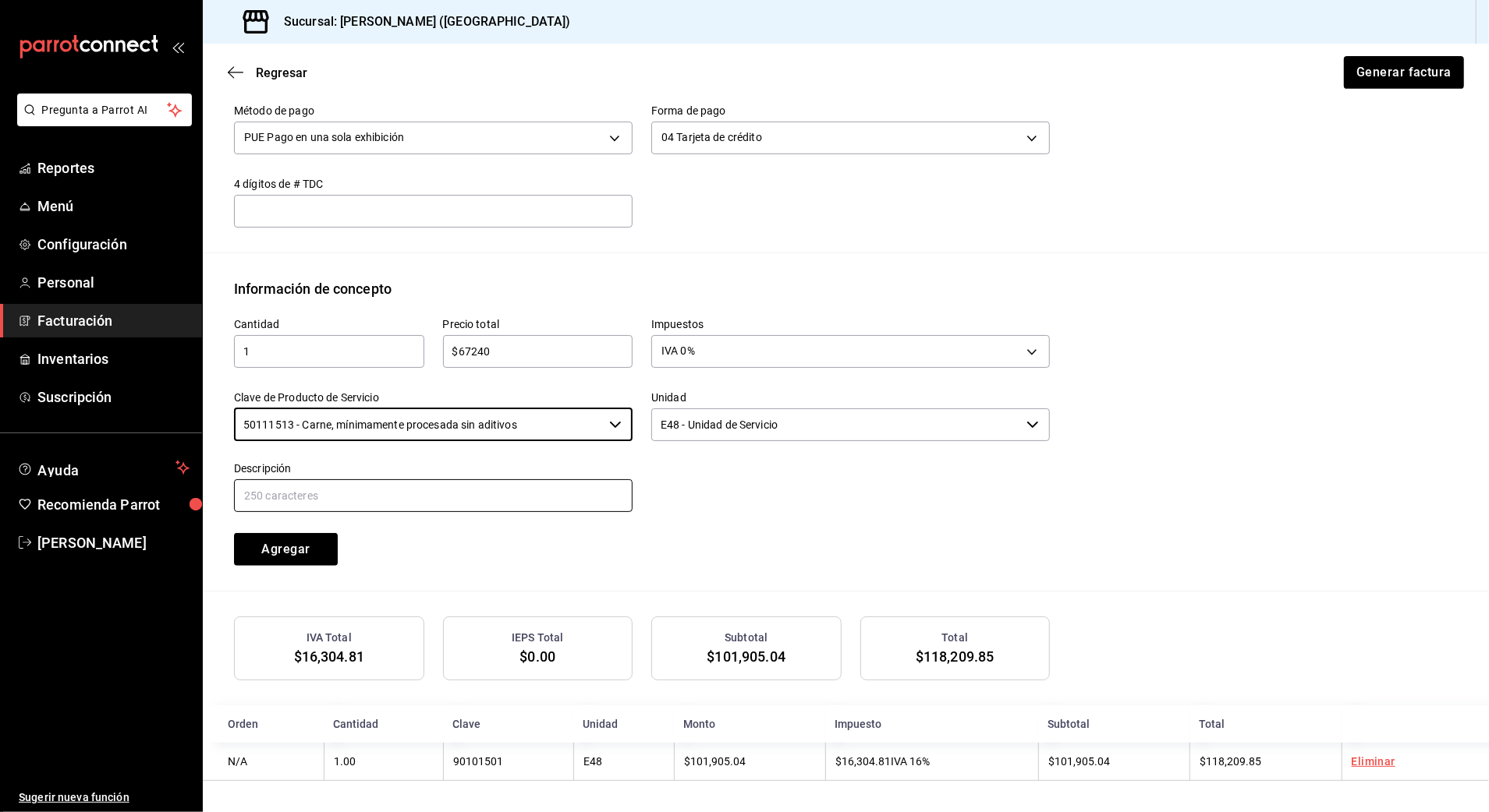
type input "50111513 - Carne, mínimamente procesada sin aditivos"
click at [379, 486] on input "text" at bounding box center [433, 495] width 398 height 33
type input "CONSUMO [PERSON_NAME]"
click at [537, 565] on div "Cantidad 1 ​ Precio total $67240 ​ Impuestos IVA 0% IVA_0 Clave de Producto de …" at bounding box center [845, 445] width 1223 height 292
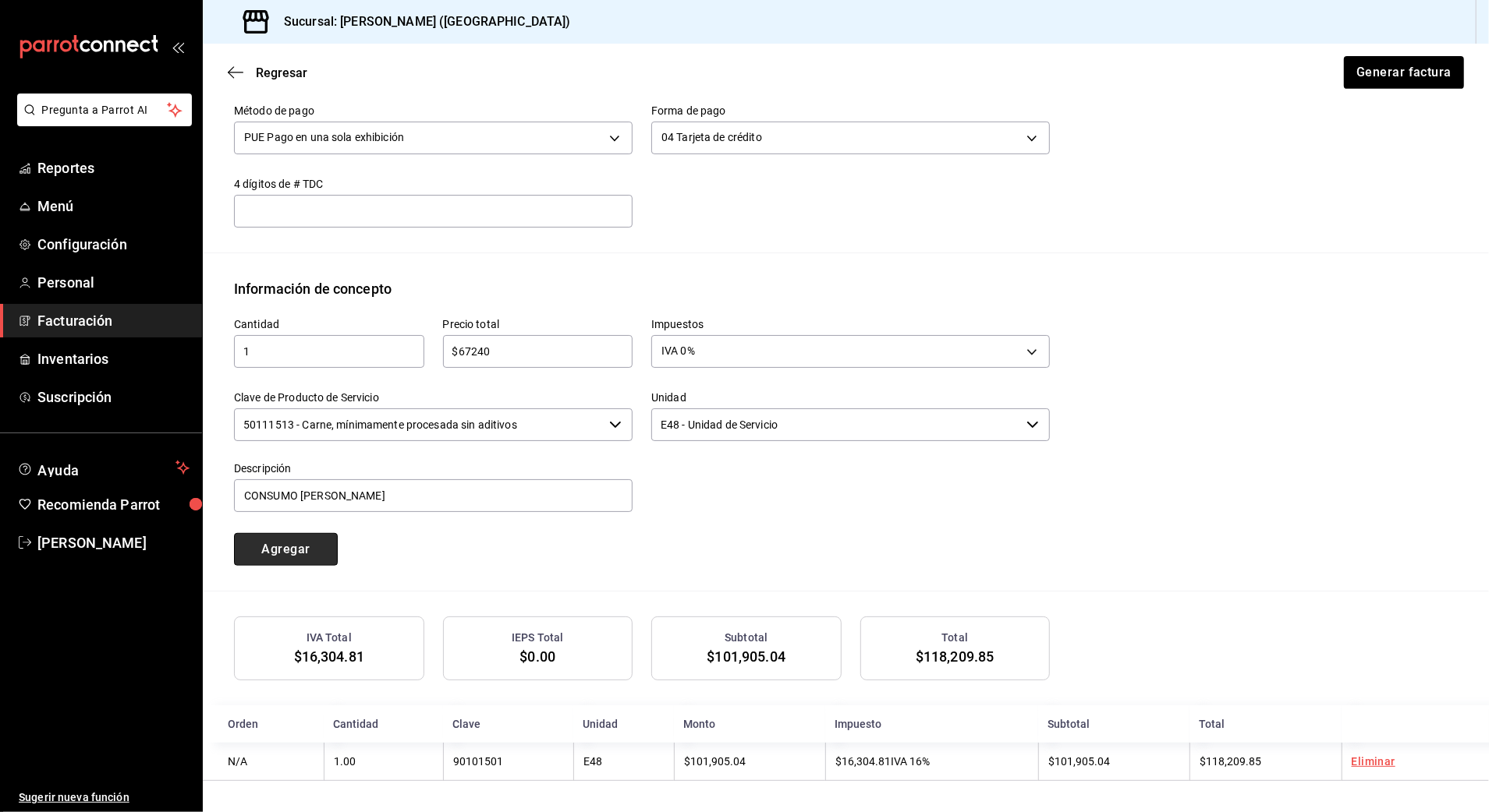
click at [295, 546] on button "Agregar" at bounding box center [286, 549] width 104 height 33
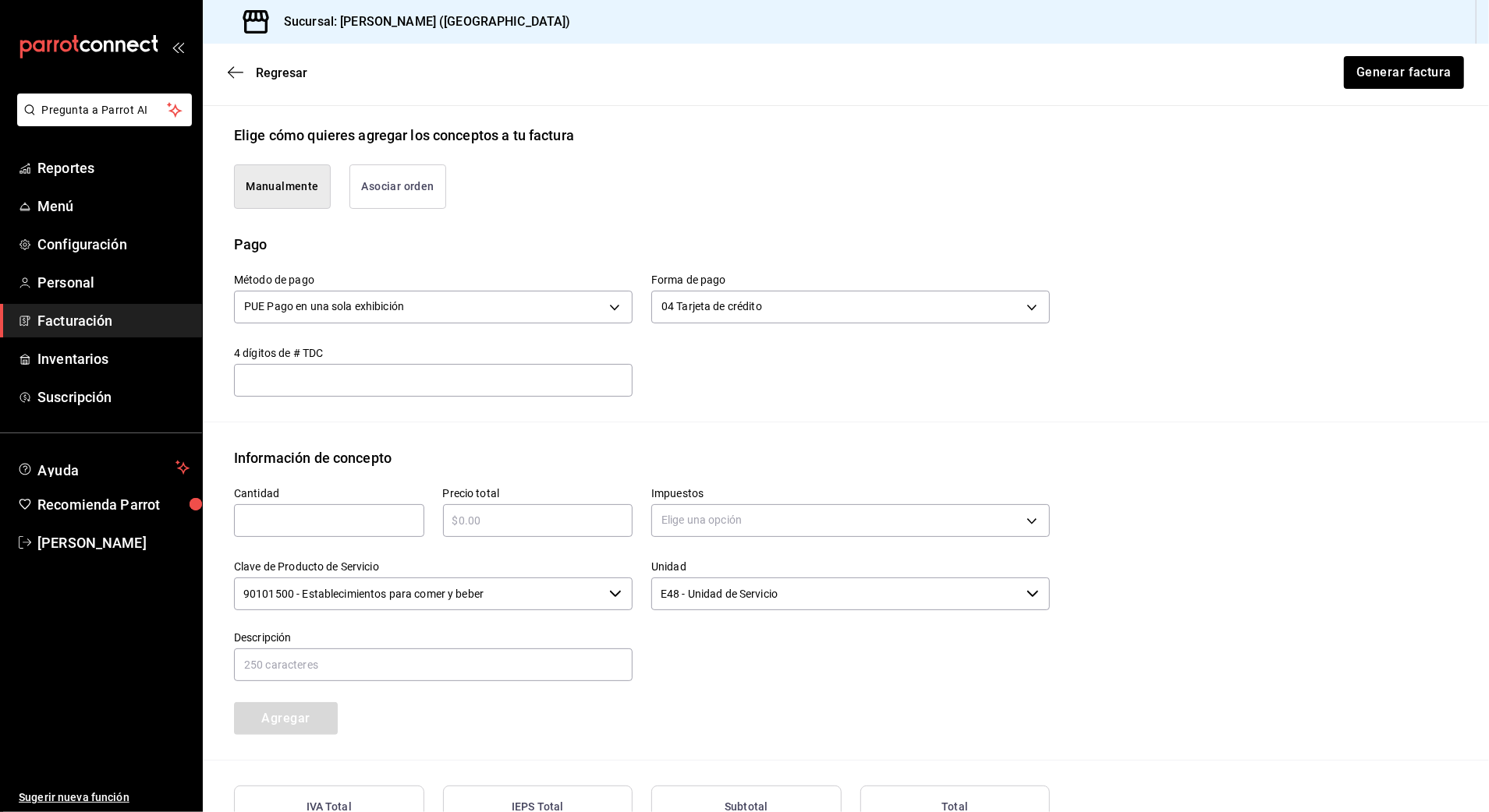
scroll to position [558, 0]
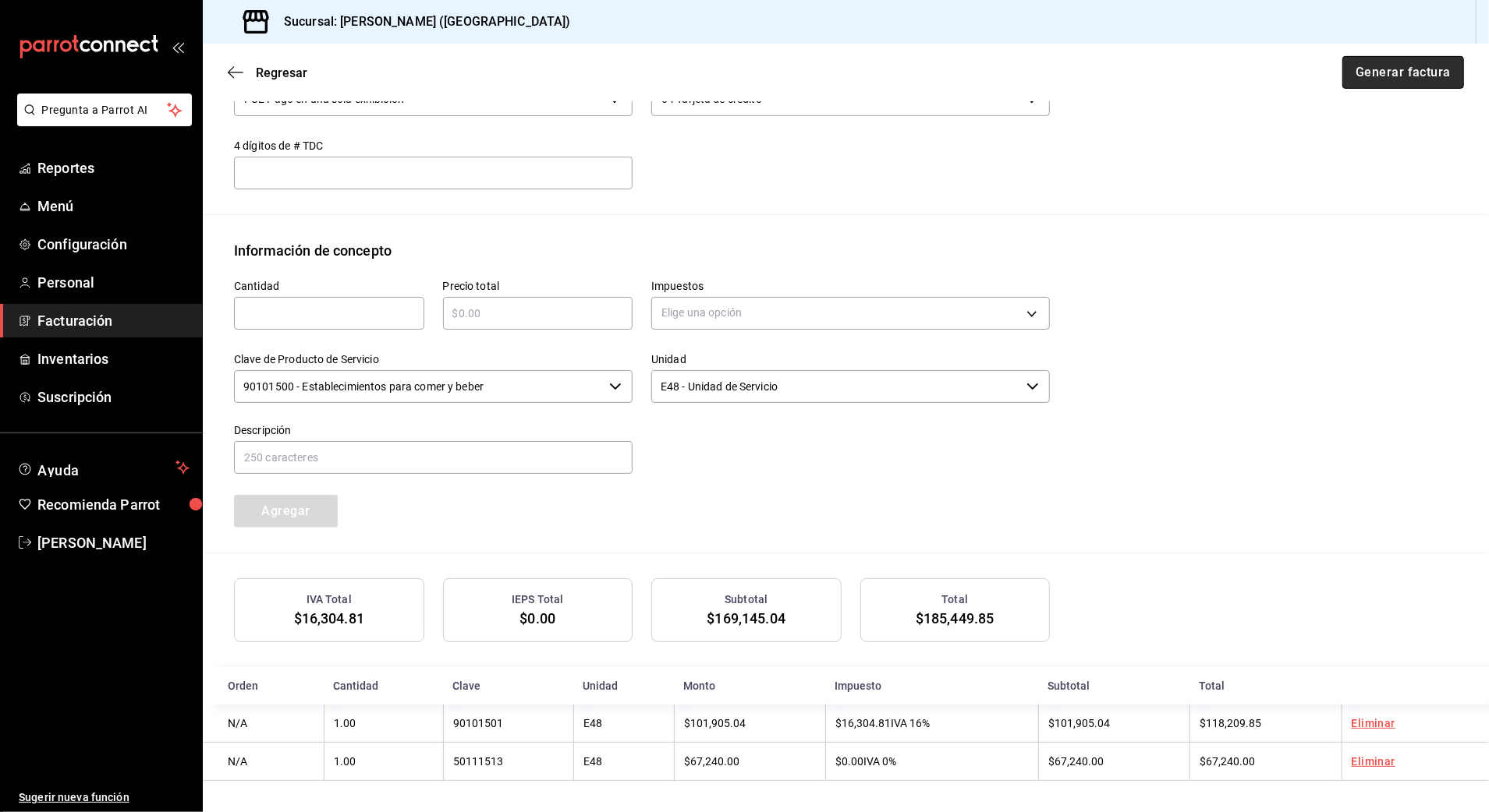
click at [1395, 73] on button "Generar factura" at bounding box center [1403, 72] width 122 height 33
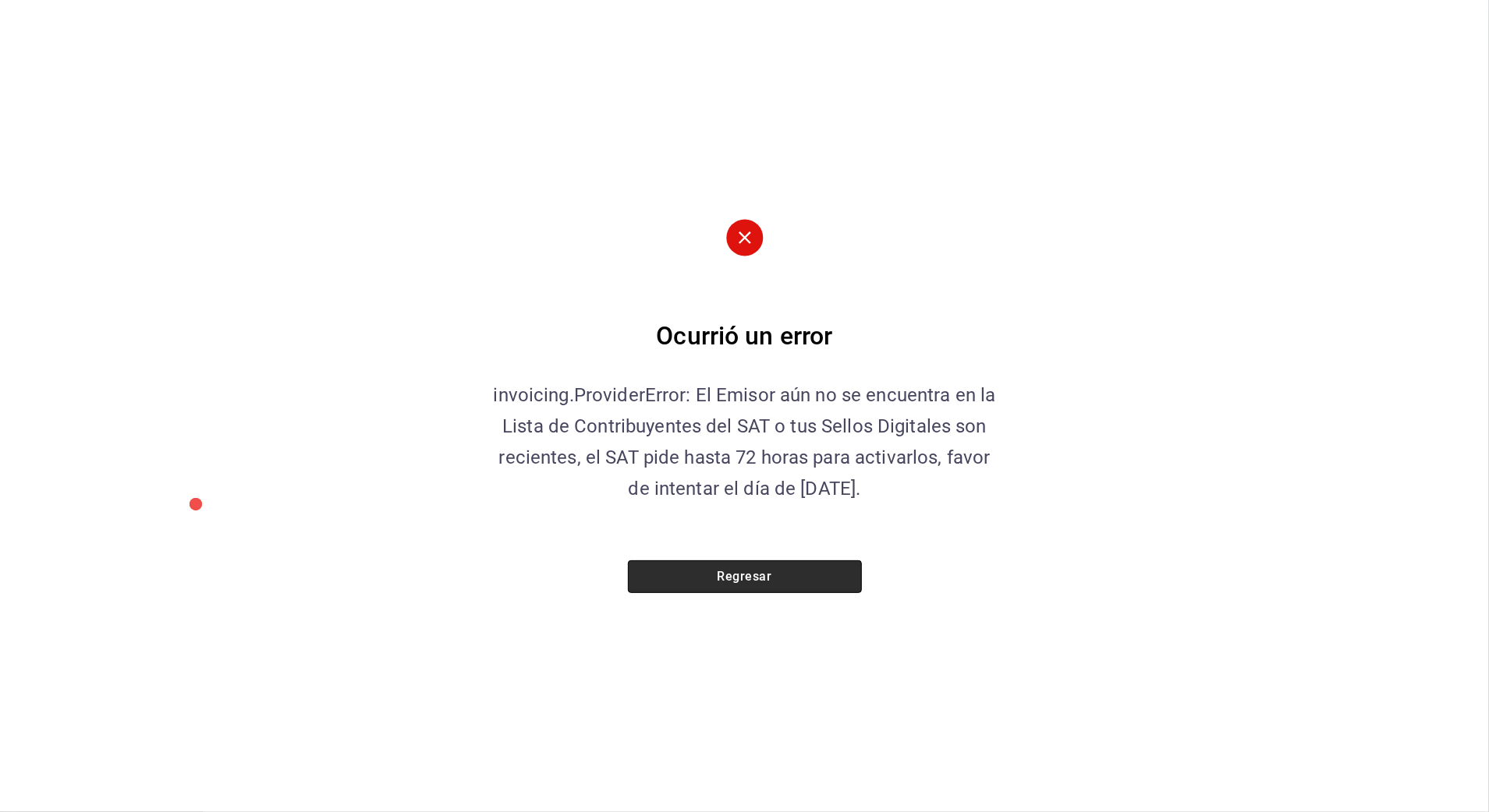
click at [833, 574] on button "Regresar" at bounding box center [744, 577] width 234 height 33
